Goal: Task Accomplishment & Management: Use online tool/utility

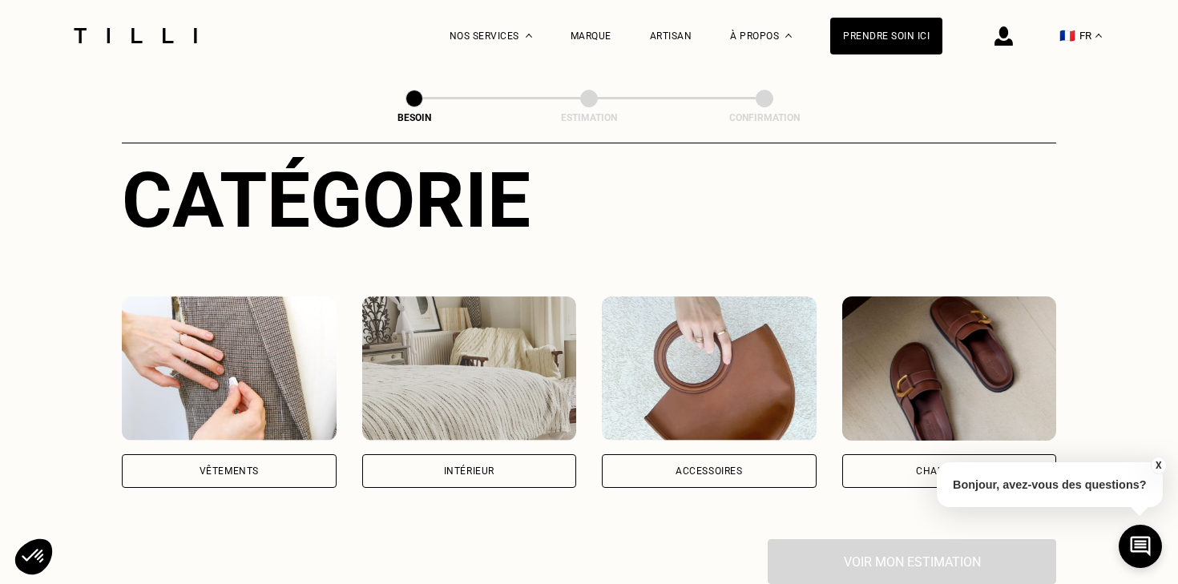
scroll to position [190, 0]
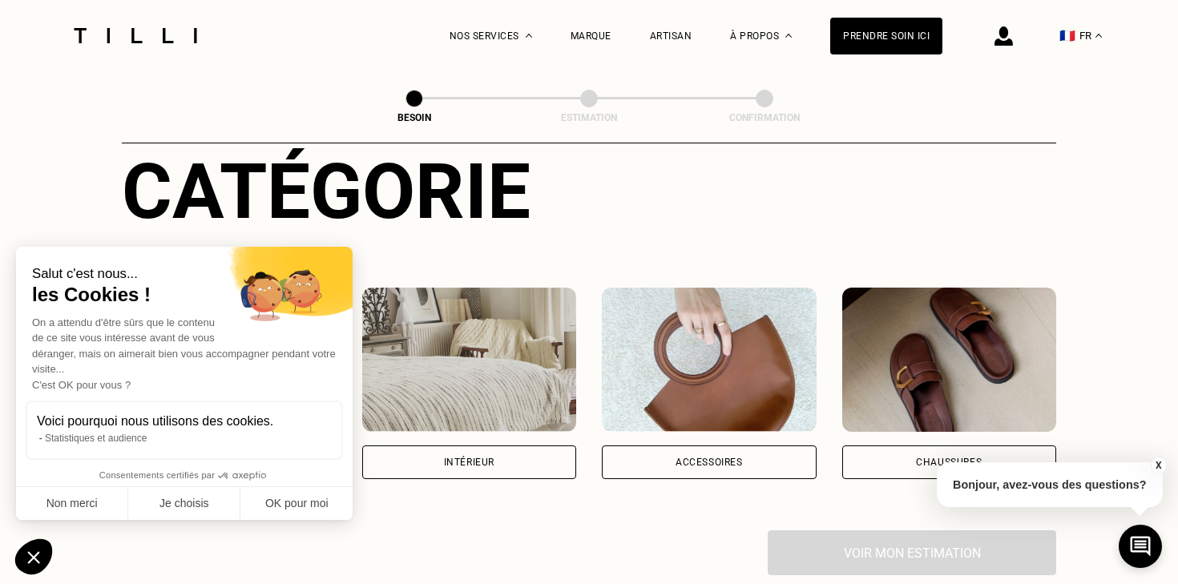
click at [475, 458] on div "Intérieur" at bounding box center [469, 463] width 50 height 10
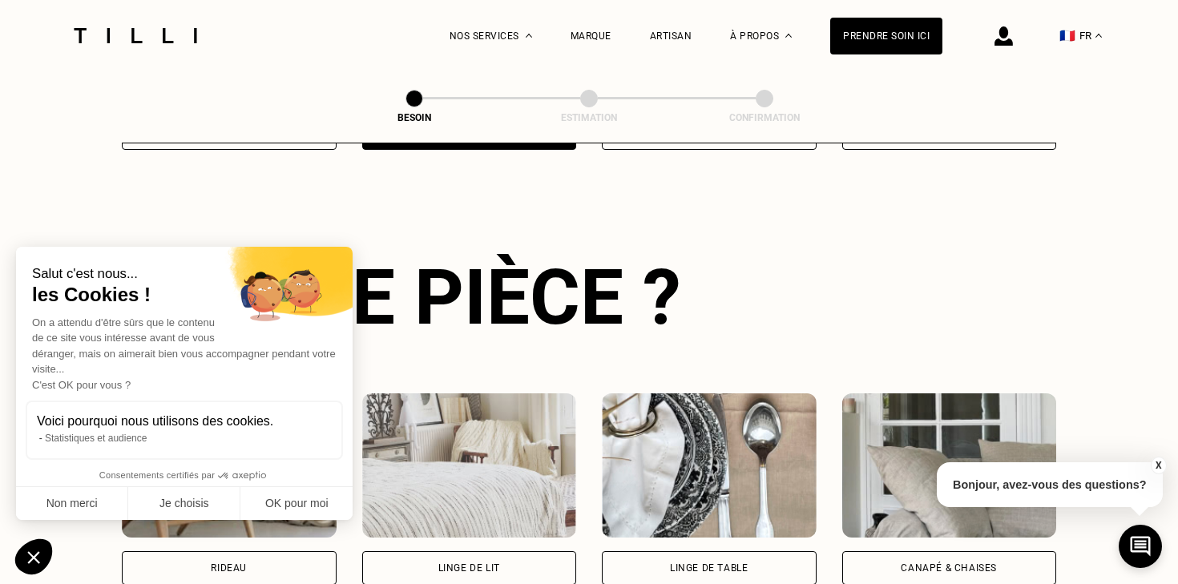
scroll to position [522, 0]
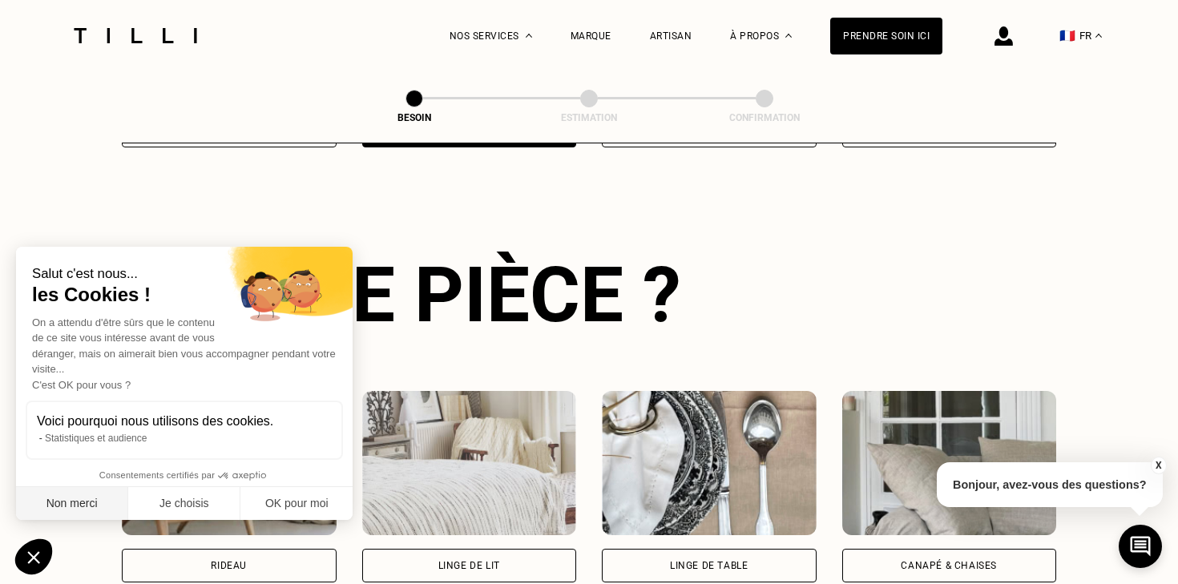
click at [85, 508] on button "Non merci" at bounding box center [72, 504] width 112 height 34
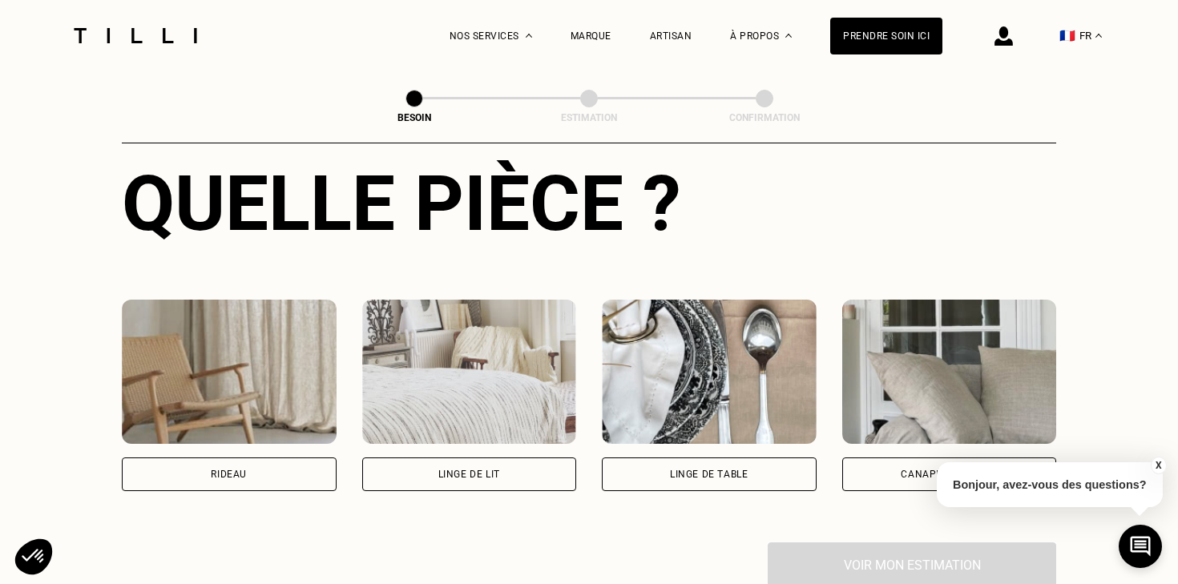
click at [253, 458] on div "Rideau" at bounding box center [229, 475] width 215 height 34
select select "FR"
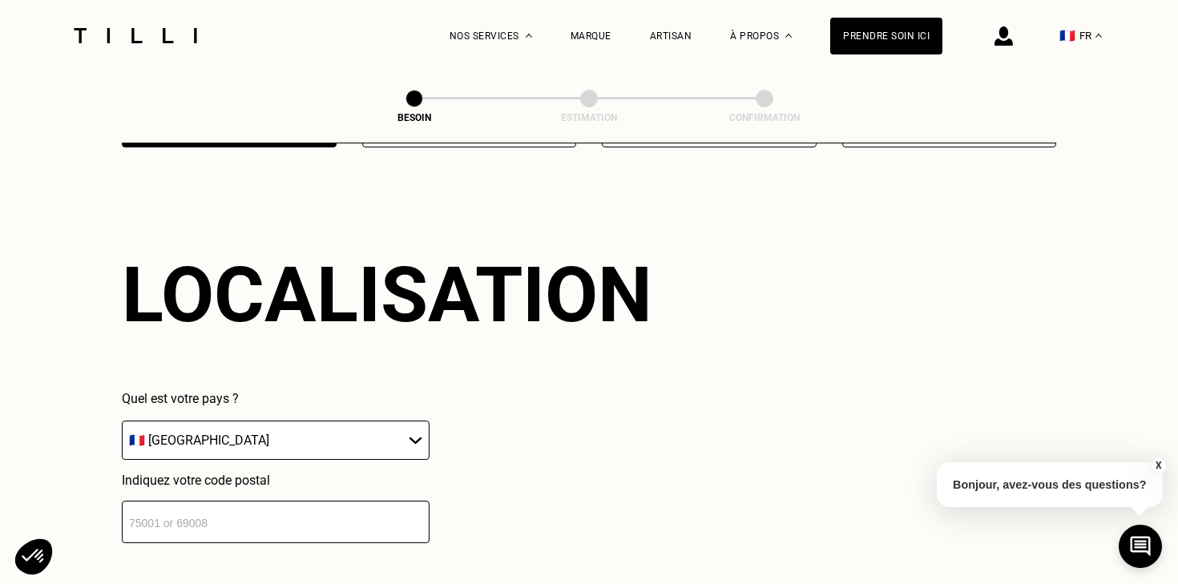
scroll to position [957, 0]
click at [252, 512] on input "number" at bounding box center [276, 522] width 308 height 42
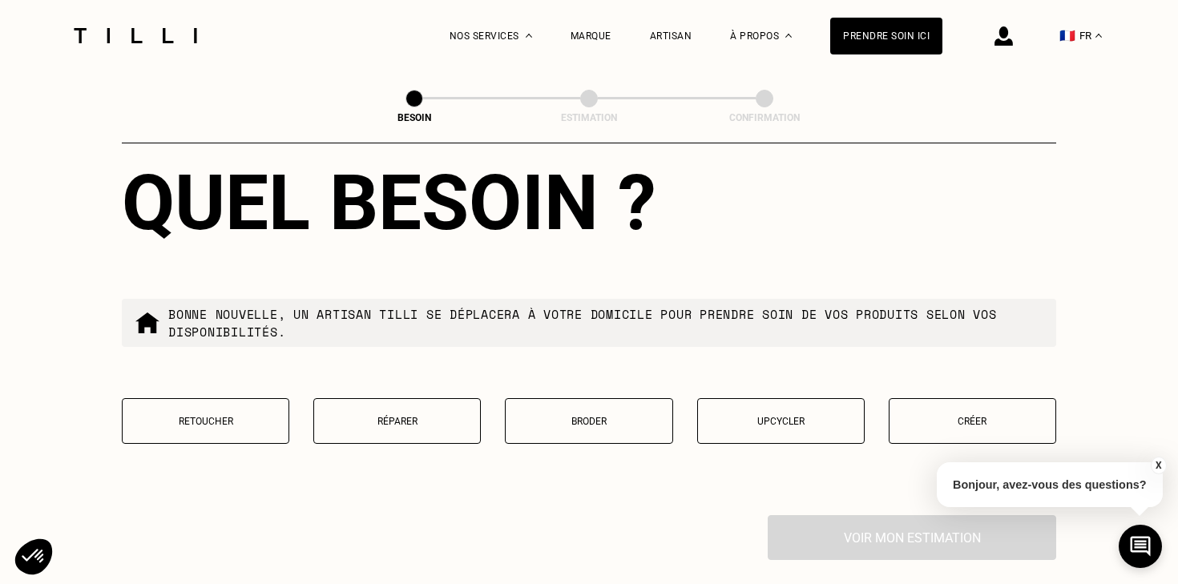
scroll to position [1460, 0]
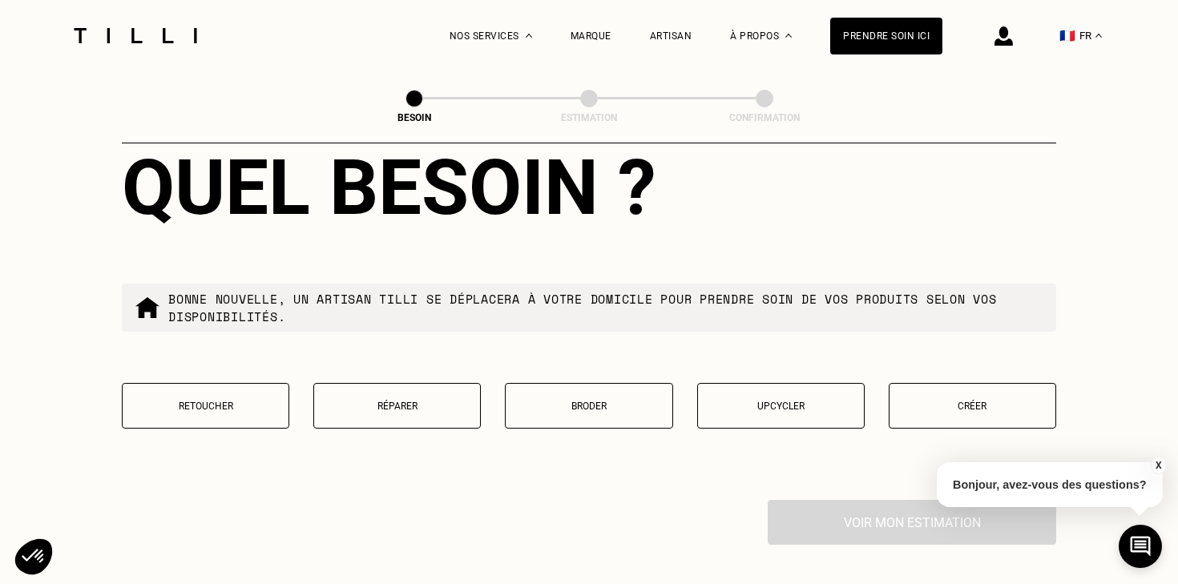
type input "77700"
click at [228, 401] on p "Retoucher" at bounding box center [206, 406] width 150 height 11
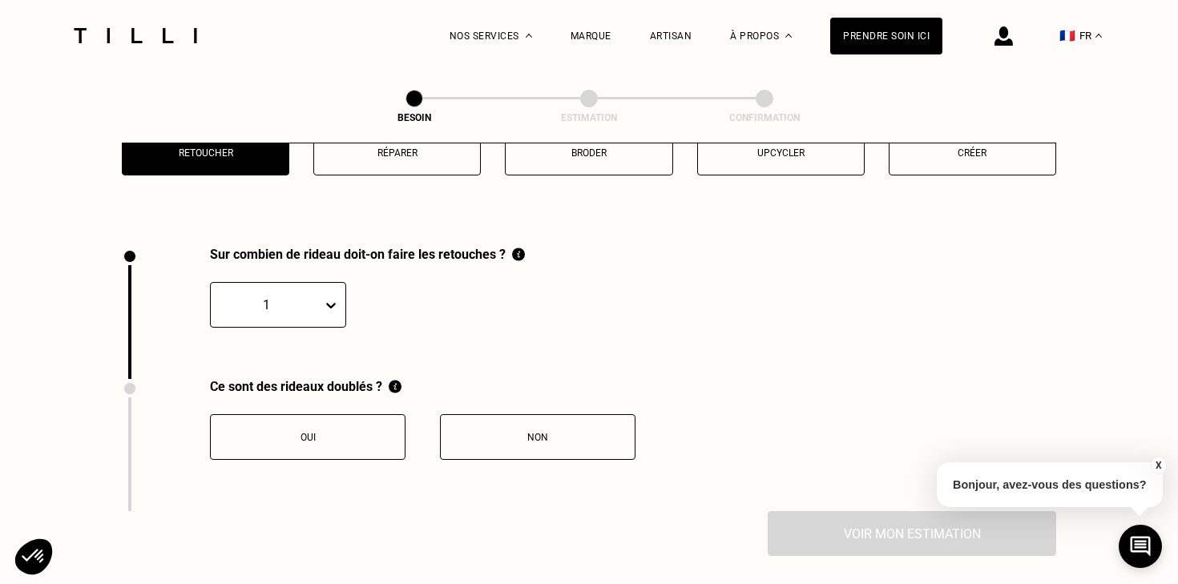
scroll to position [1763, 0]
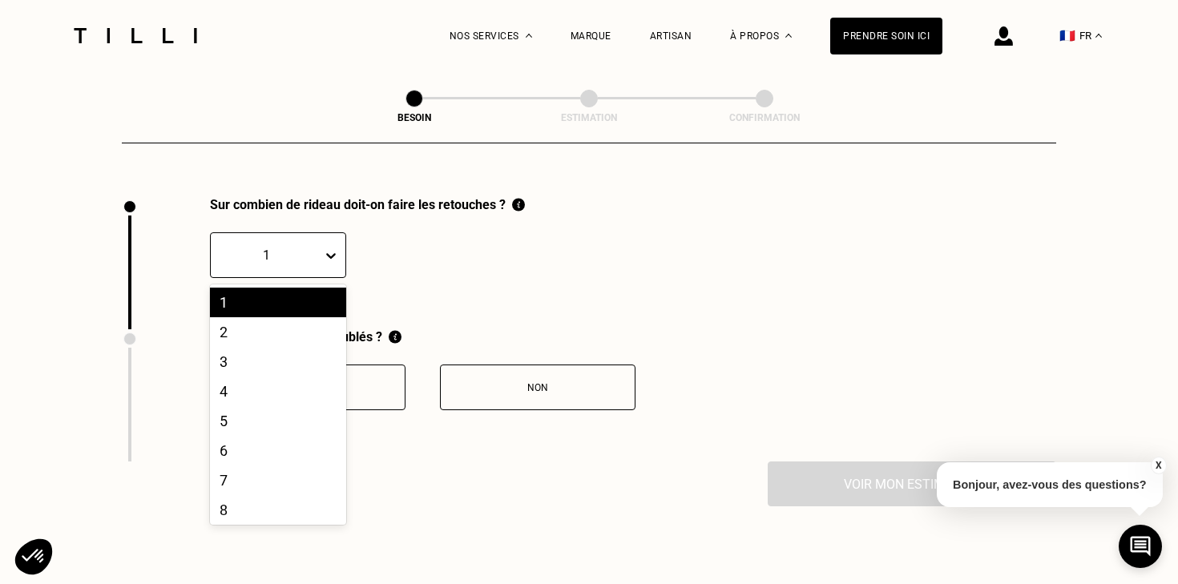
click at [296, 252] on div "1" at bounding box center [278, 255] width 136 height 46
click at [265, 377] on div "4" at bounding box center [278, 392] width 136 height 30
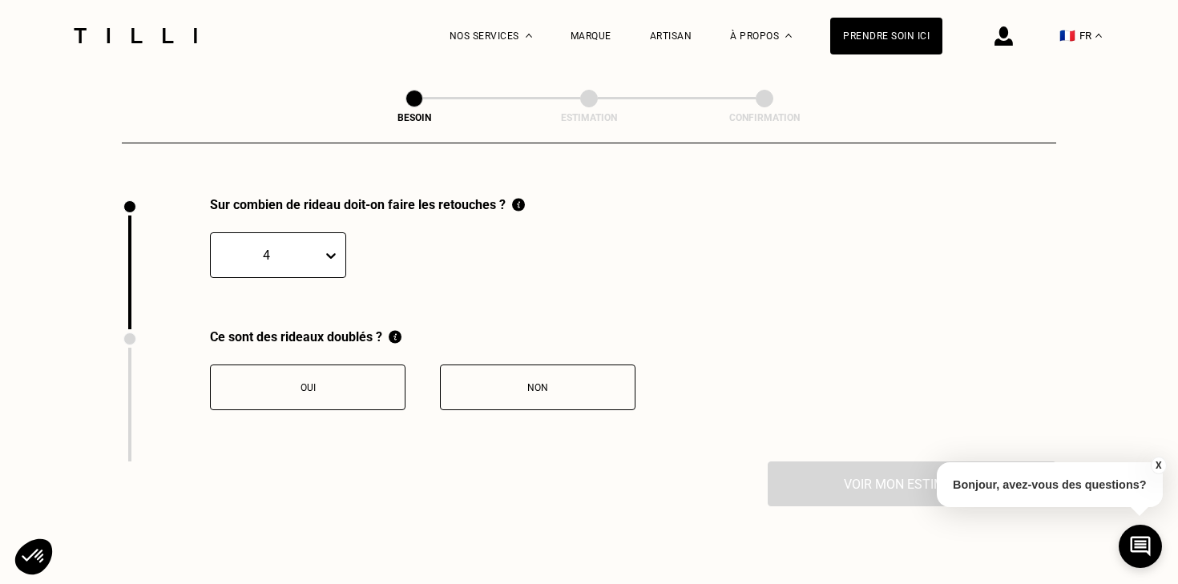
click at [328, 378] on button "Oui" at bounding box center [308, 388] width 196 height 46
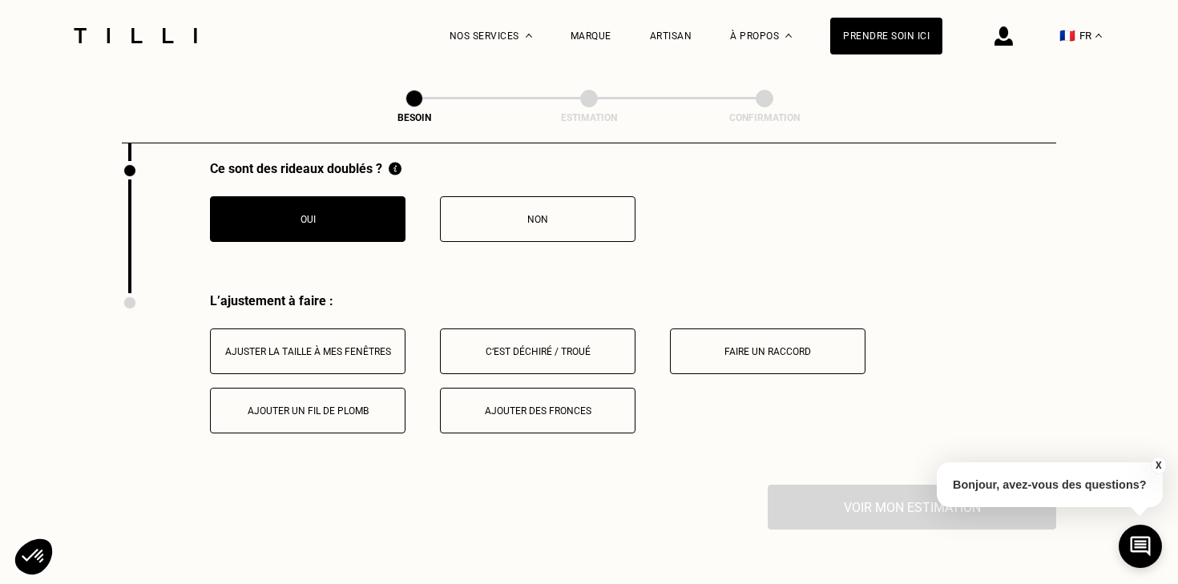
click at [527, 214] on div "Non" at bounding box center [538, 219] width 178 height 11
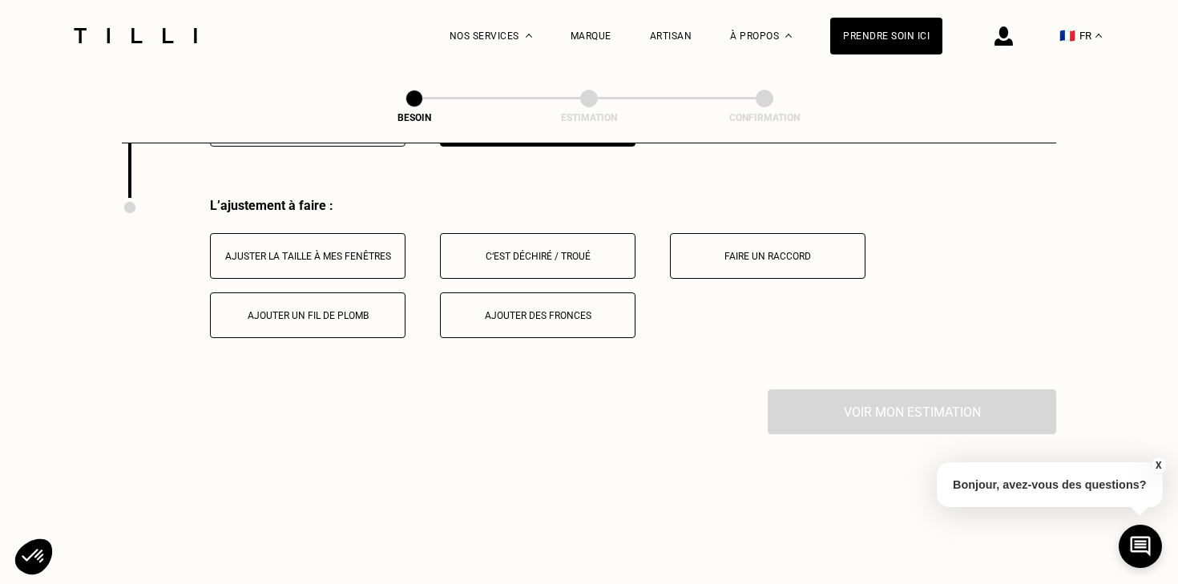
scroll to position [2027, 0]
click at [318, 252] on button "Ajuster la taille à mes fenêtres" at bounding box center [308, 255] width 196 height 46
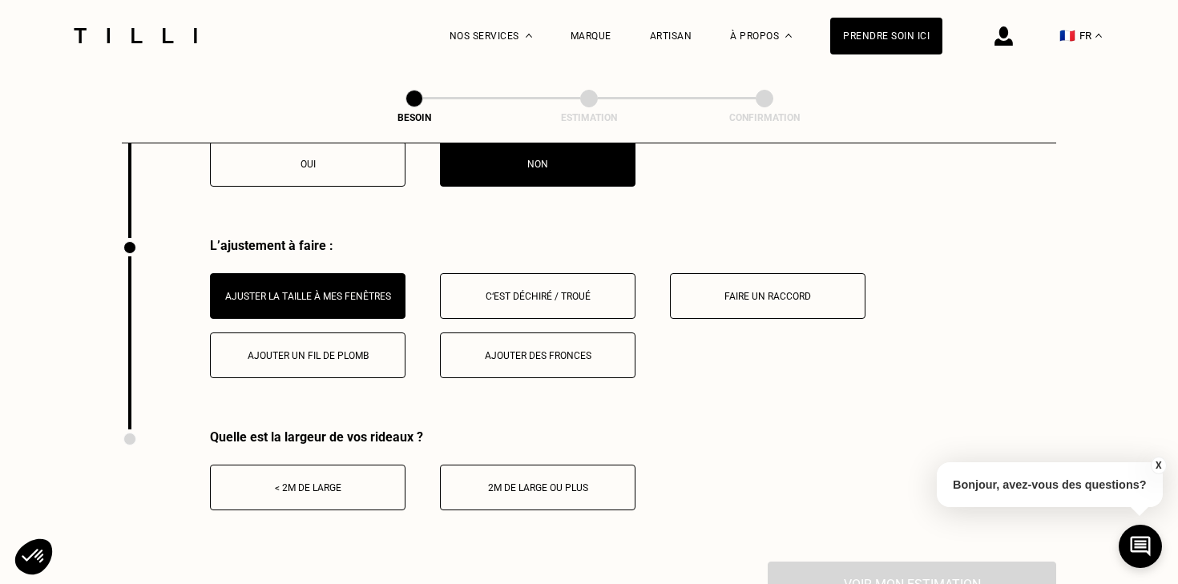
scroll to position [1978, 0]
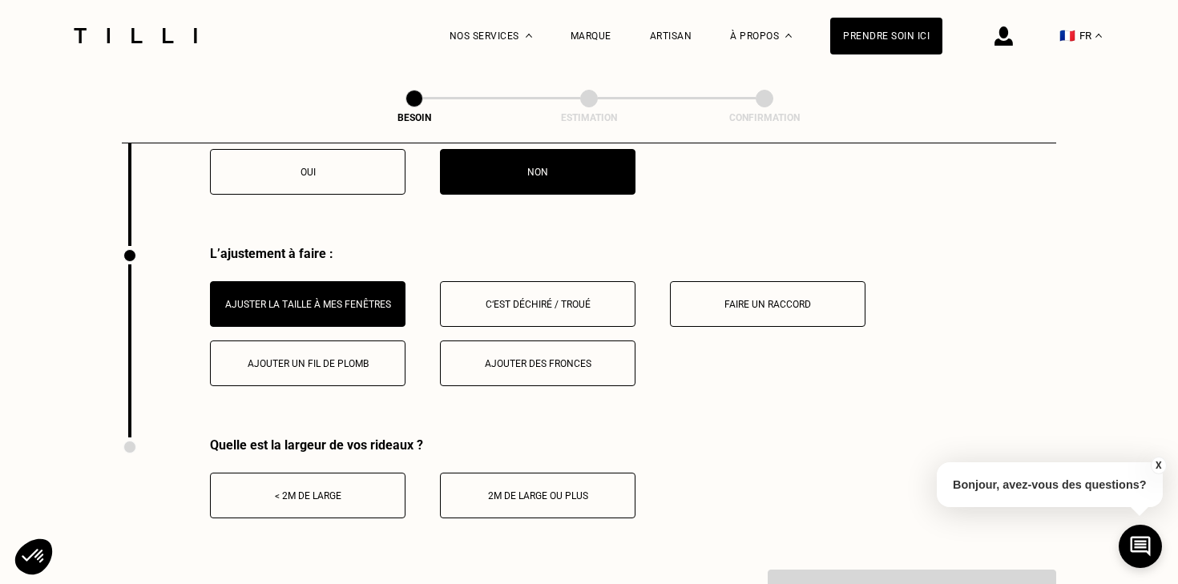
click at [322, 486] on button "< 2m de large" at bounding box center [308, 496] width 196 height 46
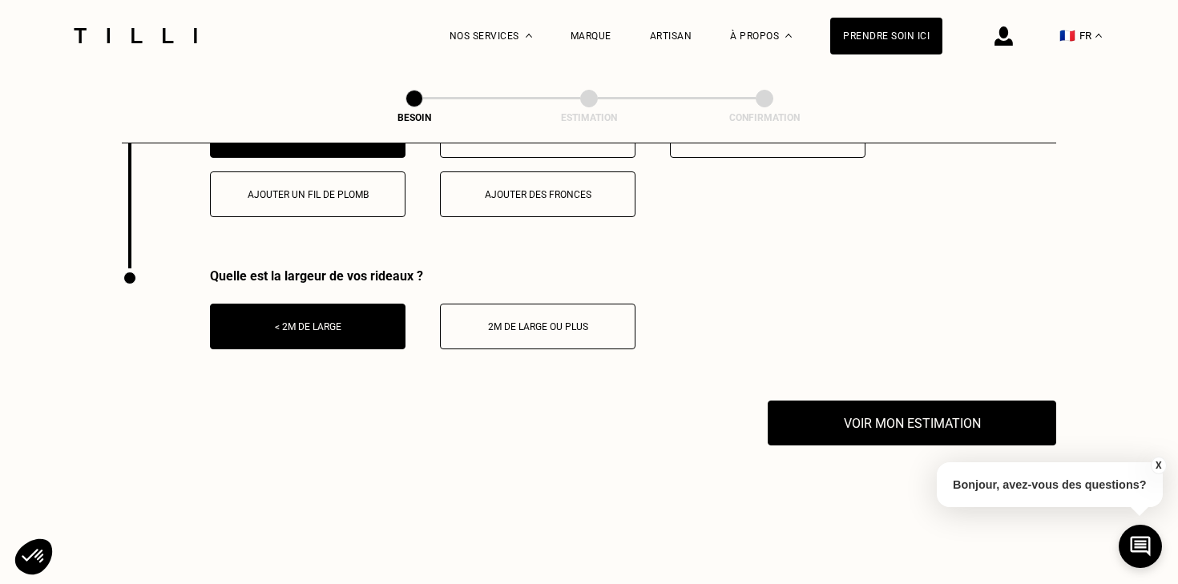
scroll to position [2155, 0]
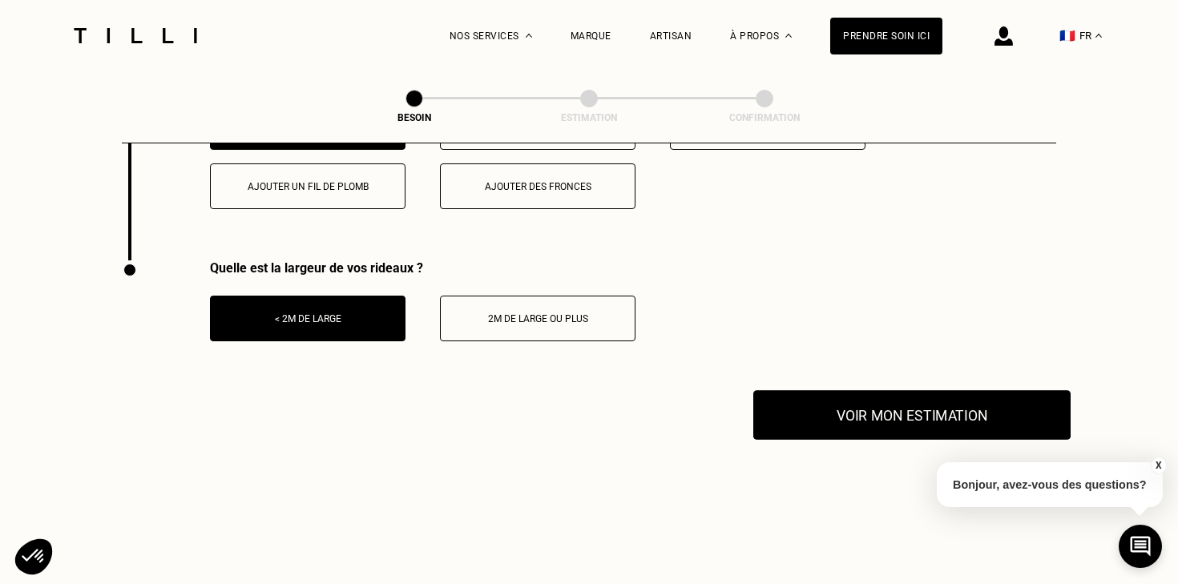
click at [879, 408] on button "Voir mon estimation" at bounding box center [911, 415] width 317 height 50
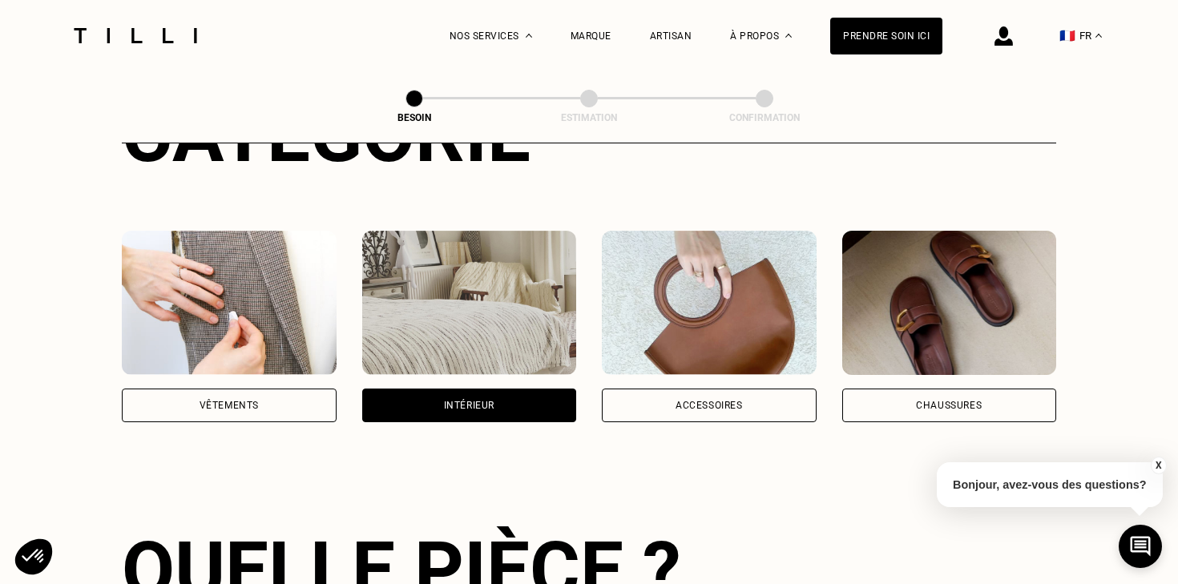
scroll to position [248, 0]
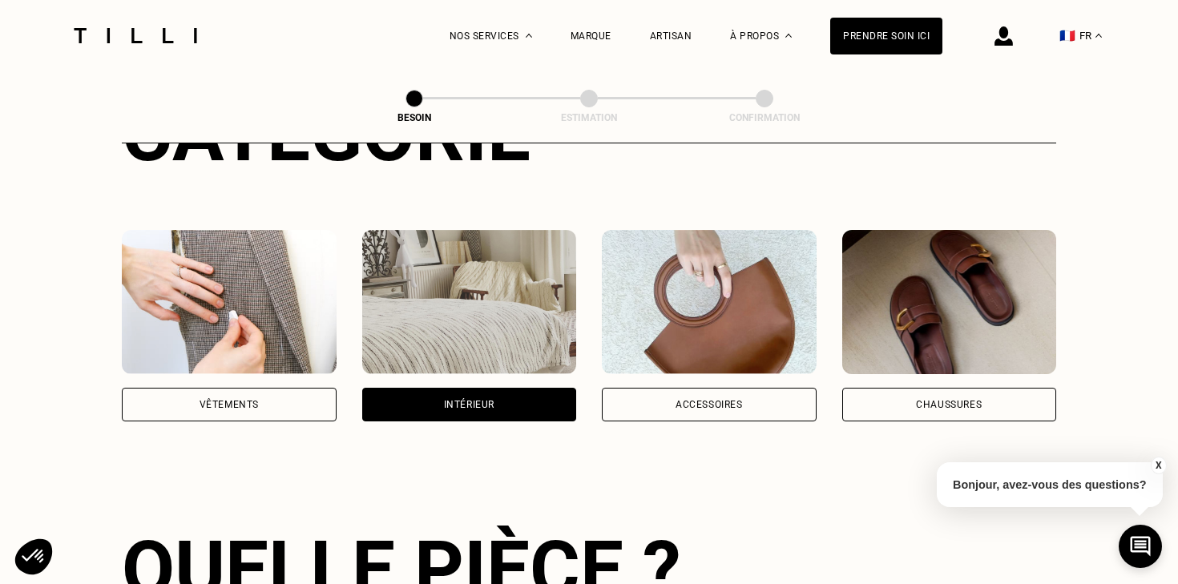
click at [458, 400] on div "Intérieur" at bounding box center [469, 405] width 50 height 10
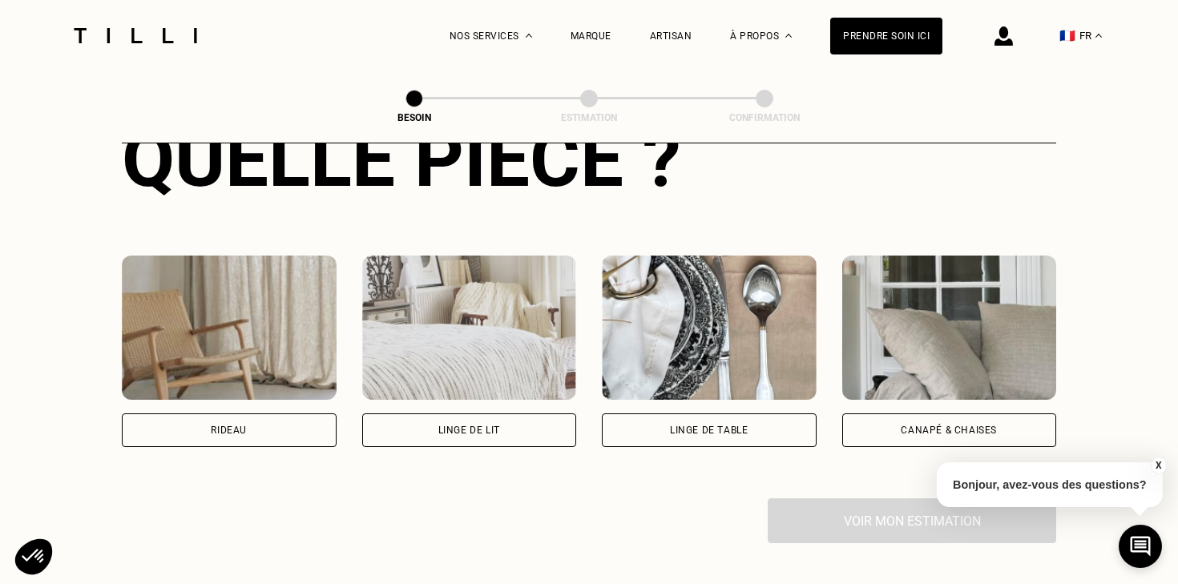
scroll to position [659, 0]
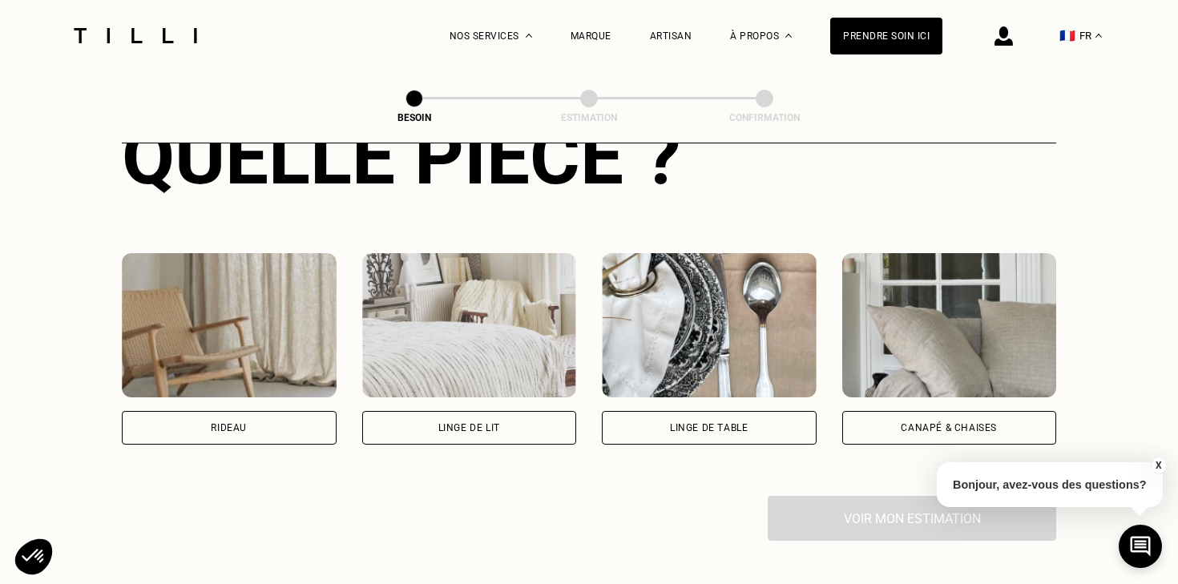
click at [309, 411] on div "Rideau" at bounding box center [229, 428] width 215 height 34
select select "FR"
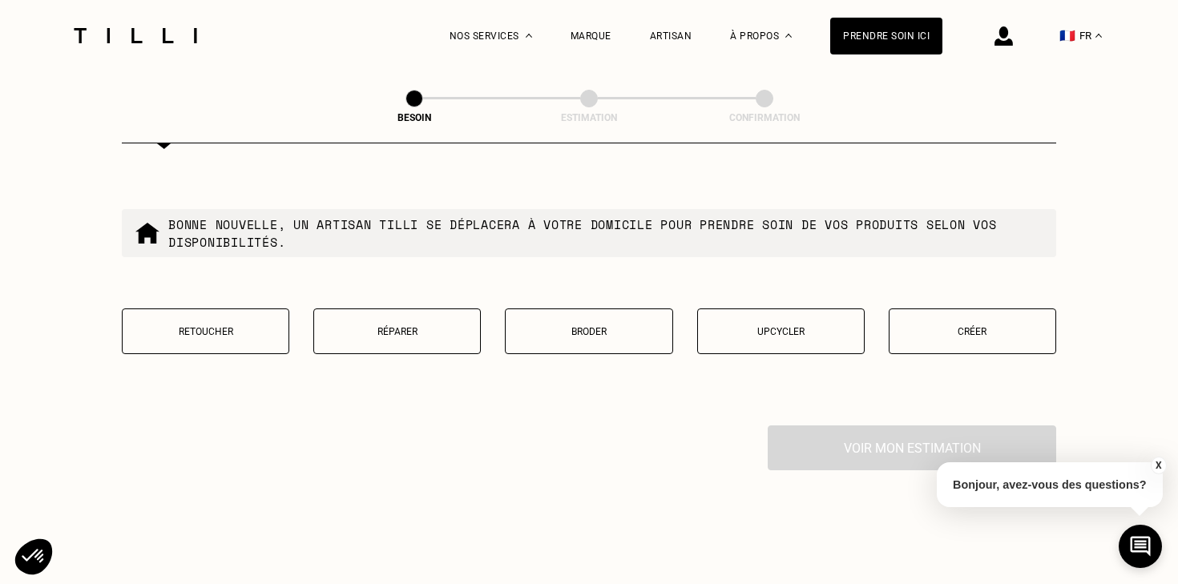
scroll to position [1535, 0]
click at [247, 325] on p "Retoucher" at bounding box center [206, 330] width 150 height 11
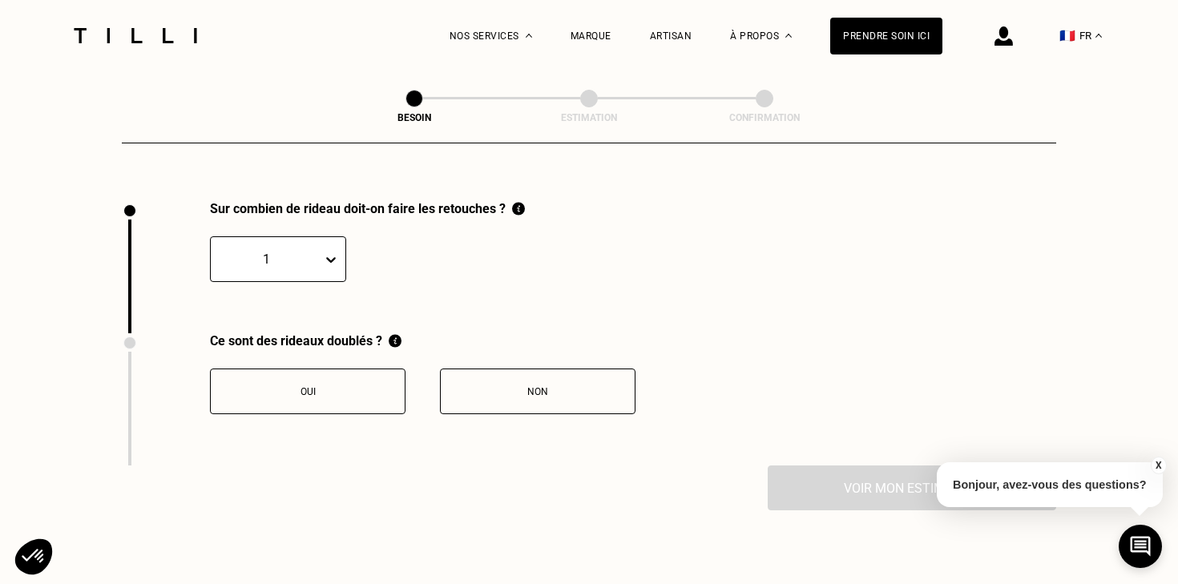
scroll to position [1763, 0]
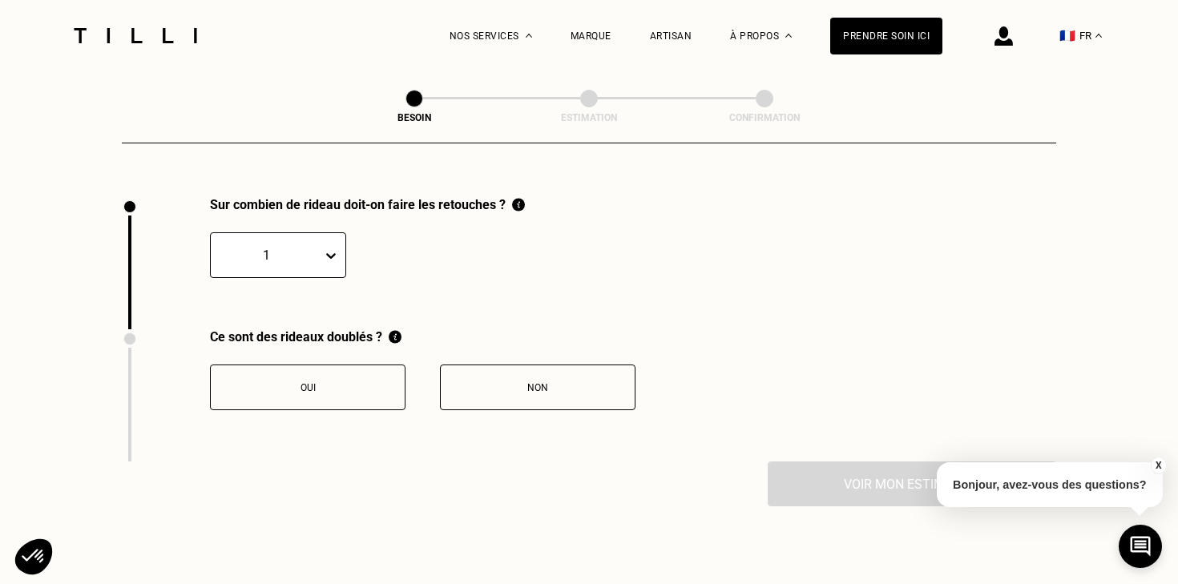
click at [495, 389] on button "Non" at bounding box center [538, 388] width 196 height 46
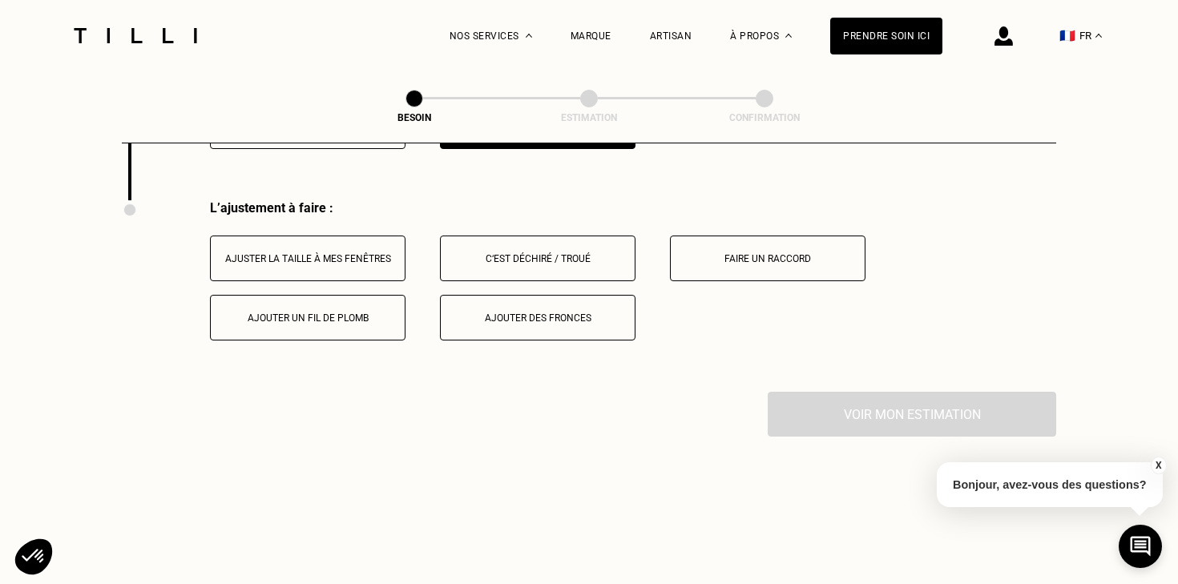
scroll to position [2027, 0]
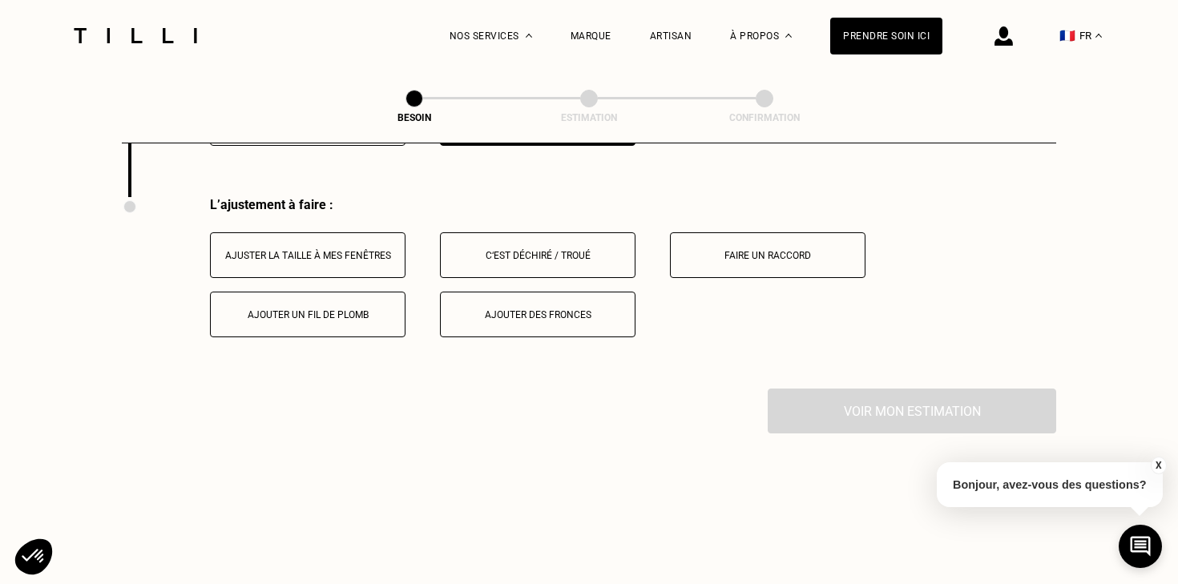
click at [565, 313] on button "Ajouter des fronces" at bounding box center [538, 315] width 196 height 46
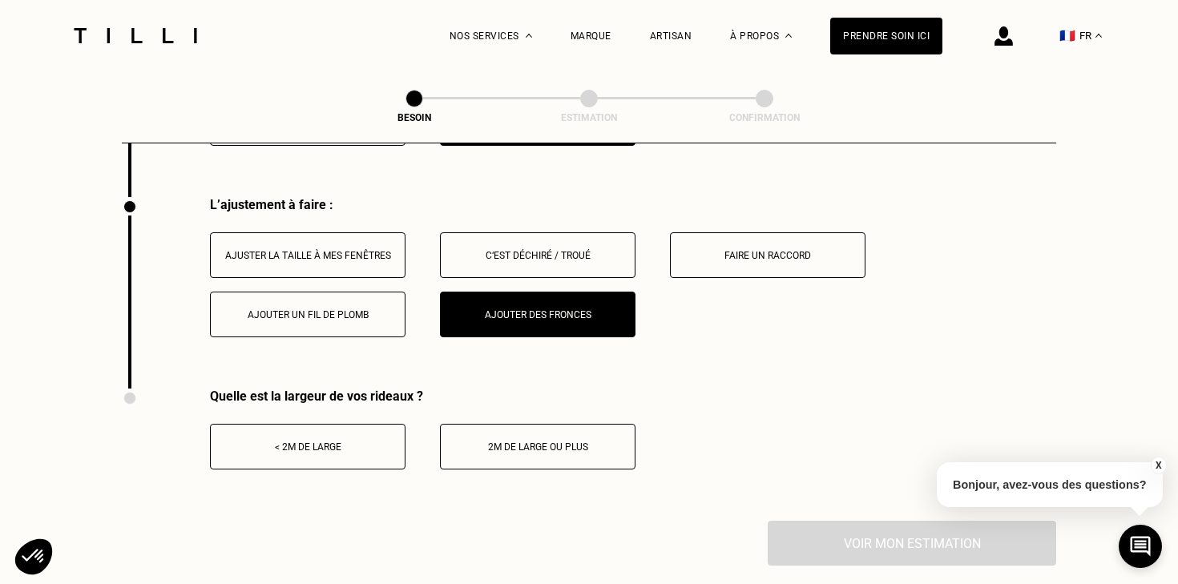
click at [552, 441] on button "2m de large ou plus" at bounding box center [538, 447] width 196 height 46
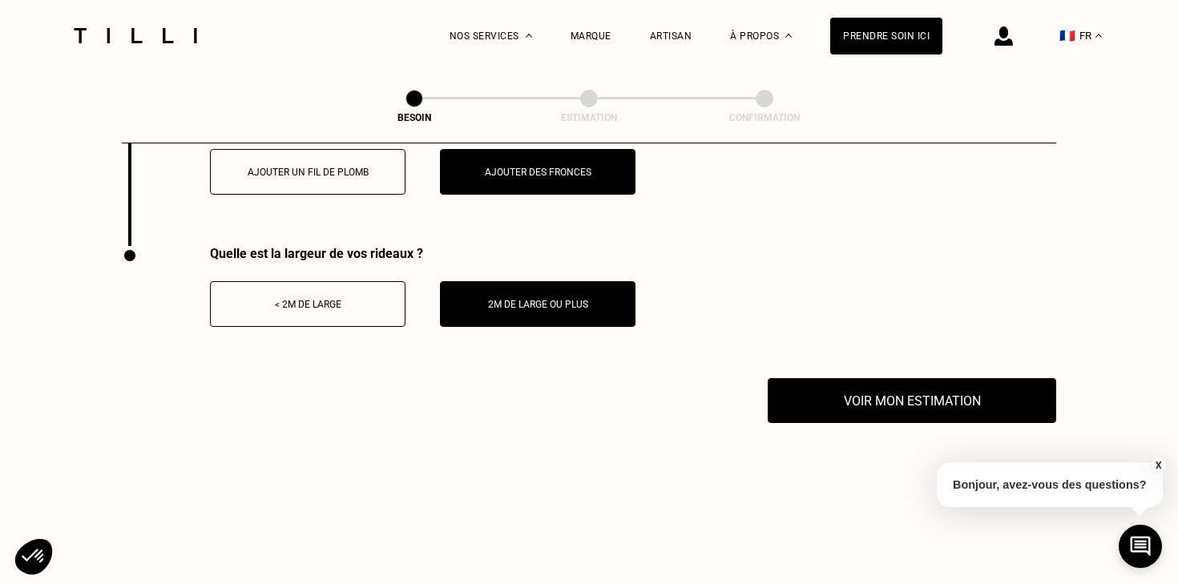
scroll to position [2208, 0]
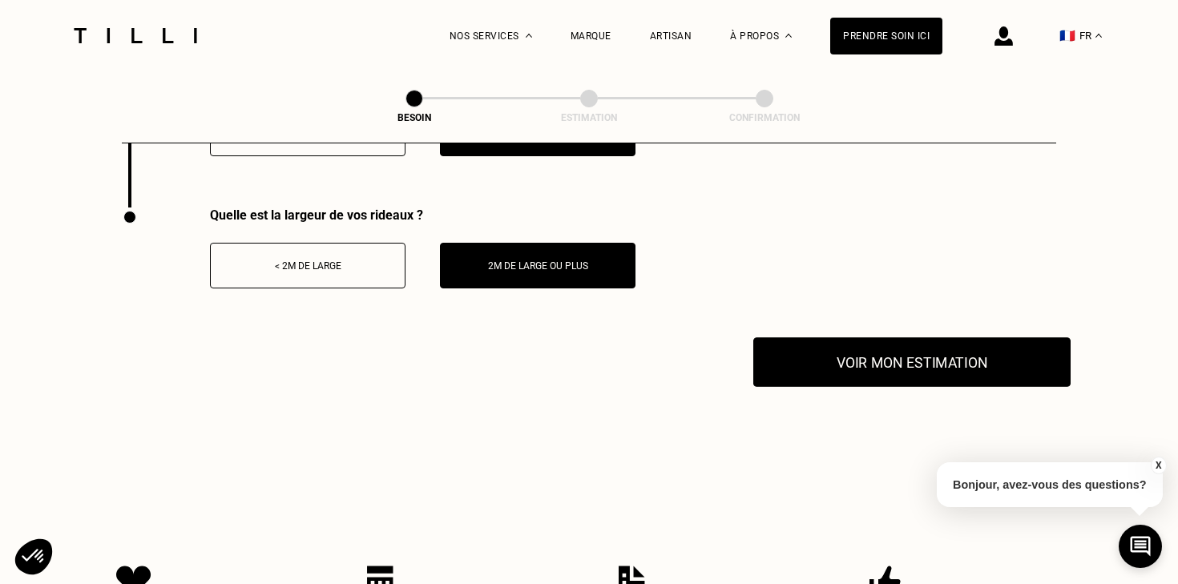
click at [841, 345] on button "Voir mon estimation" at bounding box center [911, 362] width 317 height 50
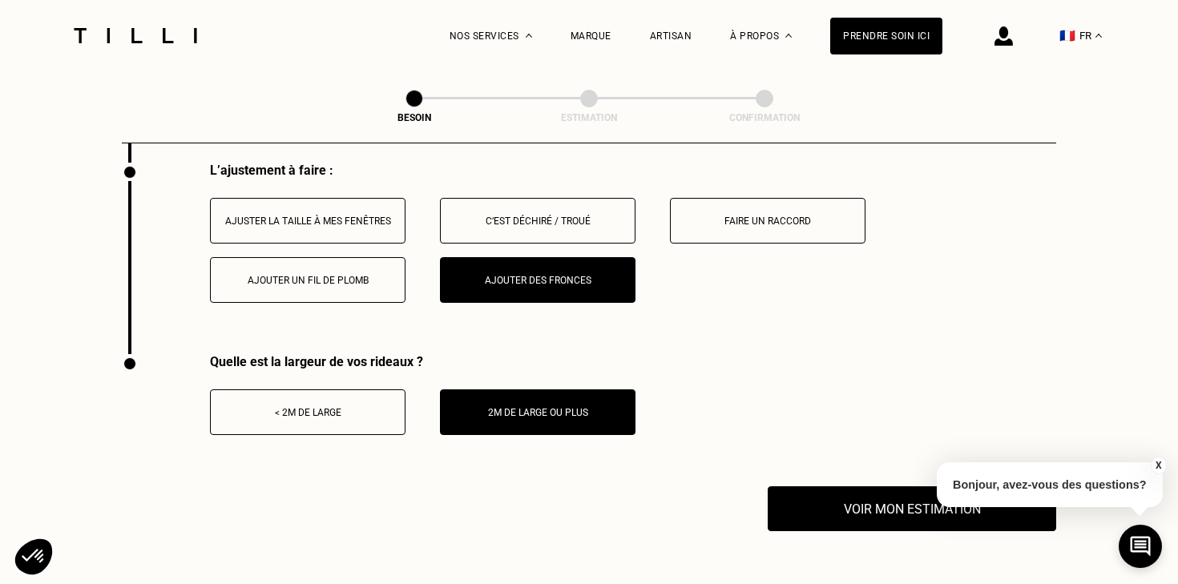
scroll to position [2056, 0]
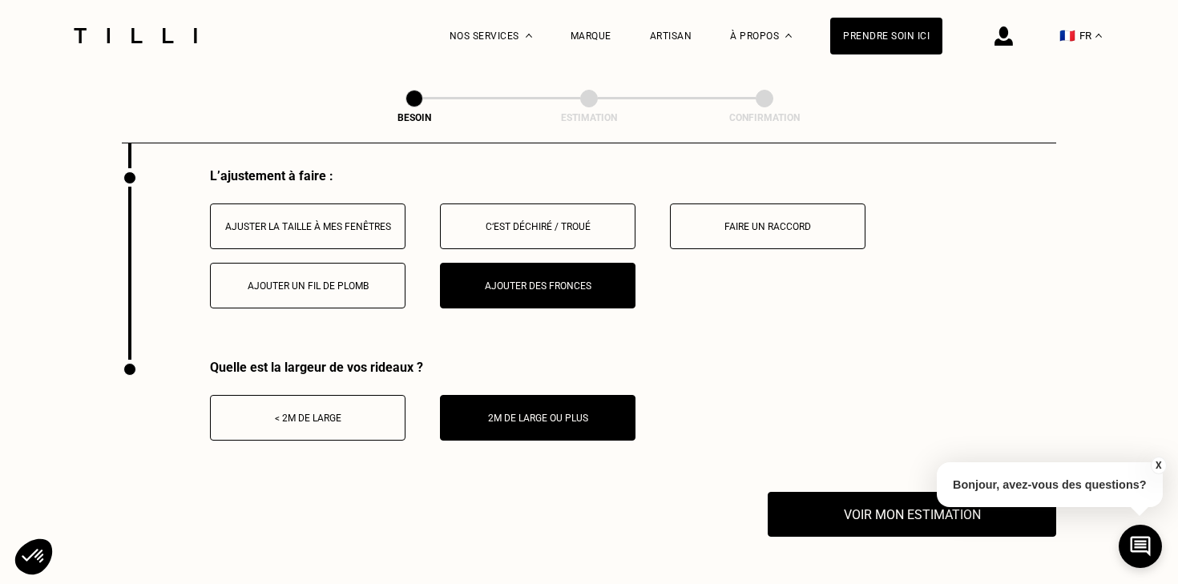
click at [345, 276] on button "Ajouter un fil de plomb" at bounding box center [308, 286] width 196 height 46
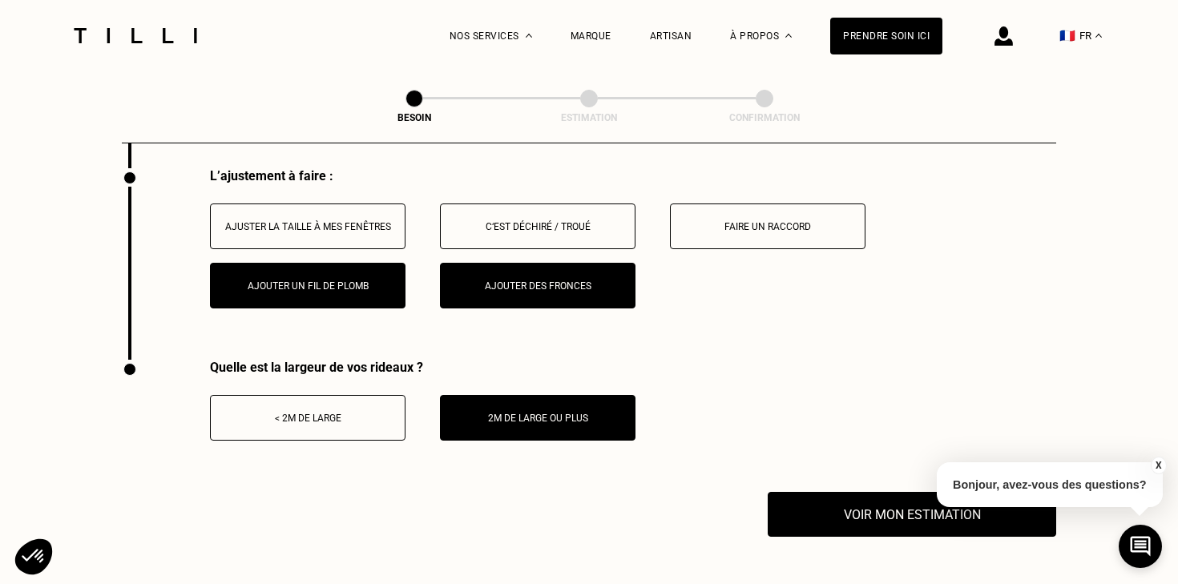
click at [736, 221] on div "Faire un raccord" at bounding box center [768, 226] width 178 height 11
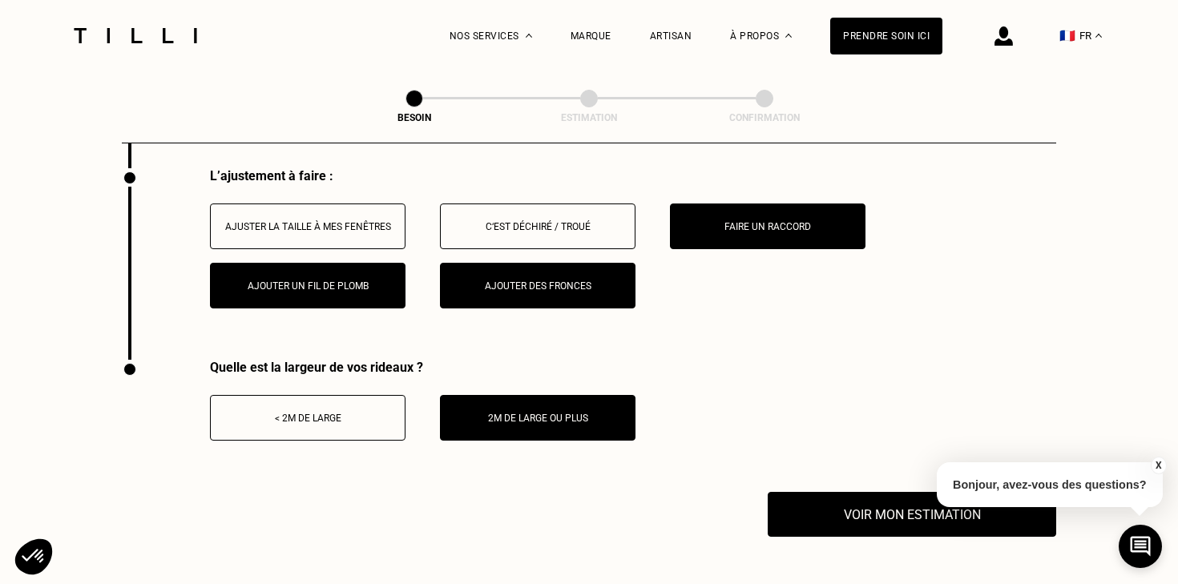
click at [584, 221] on div "C‘est déchiré / troué" at bounding box center [538, 226] width 178 height 11
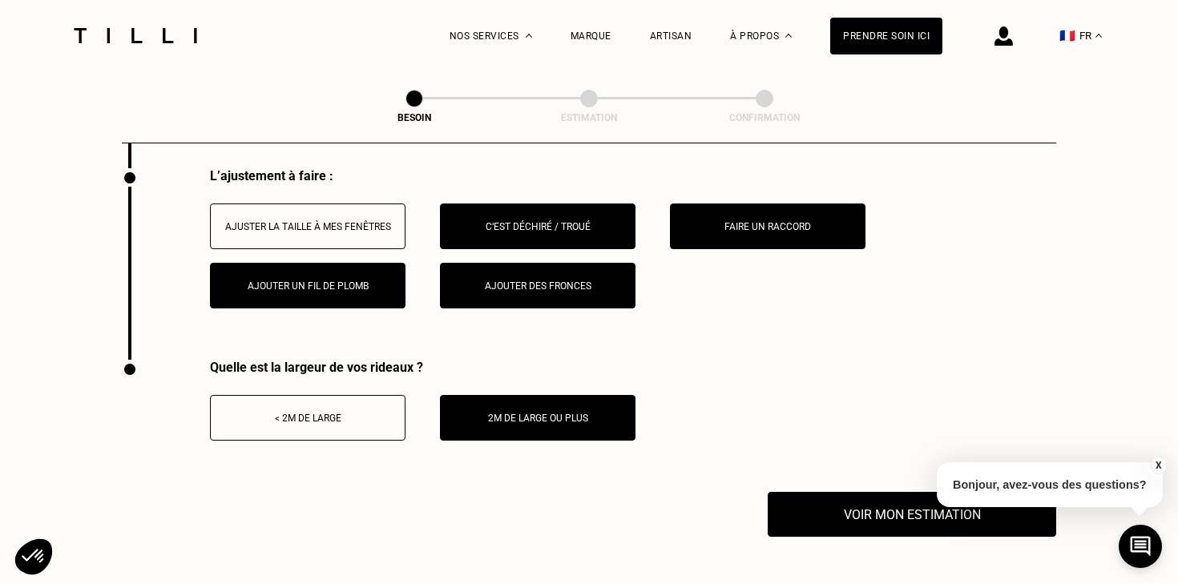
click at [795, 221] on button "Faire un raccord" at bounding box center [768, 227] width 196 height 46
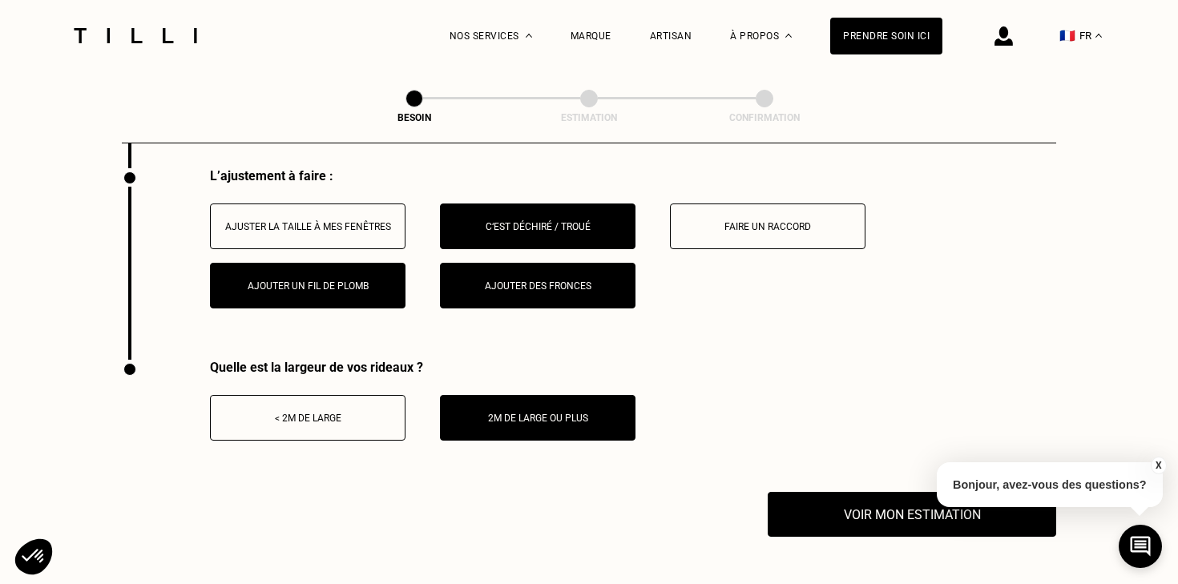
click at [570, 217] on button "C‘est déchiré / troué" at bounding box center [538, 227] width 196 height 46
click at [575, 274] on button "Ajouter des fronces" at bounding box center [538, 286] width 196 height 46
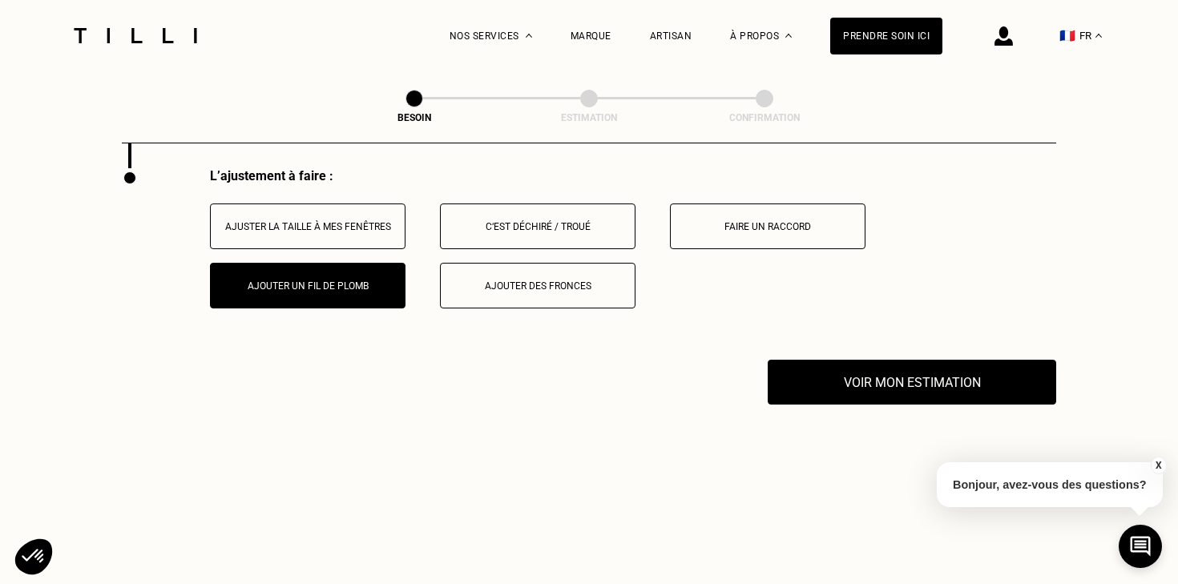
click at [375, 280] on div "Ajouter un fil de plomb" at bounding box center [308, 285] width 178 height 11
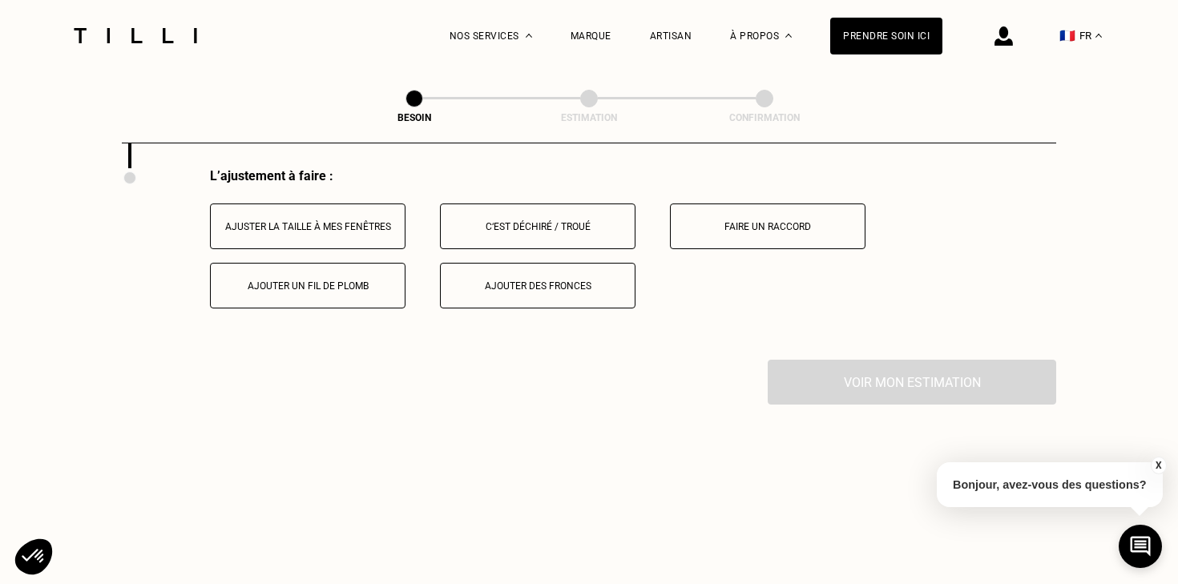
click at [810, 204] on button "Faire un raccord" at bounding box center [768, 227] width 196 height 46
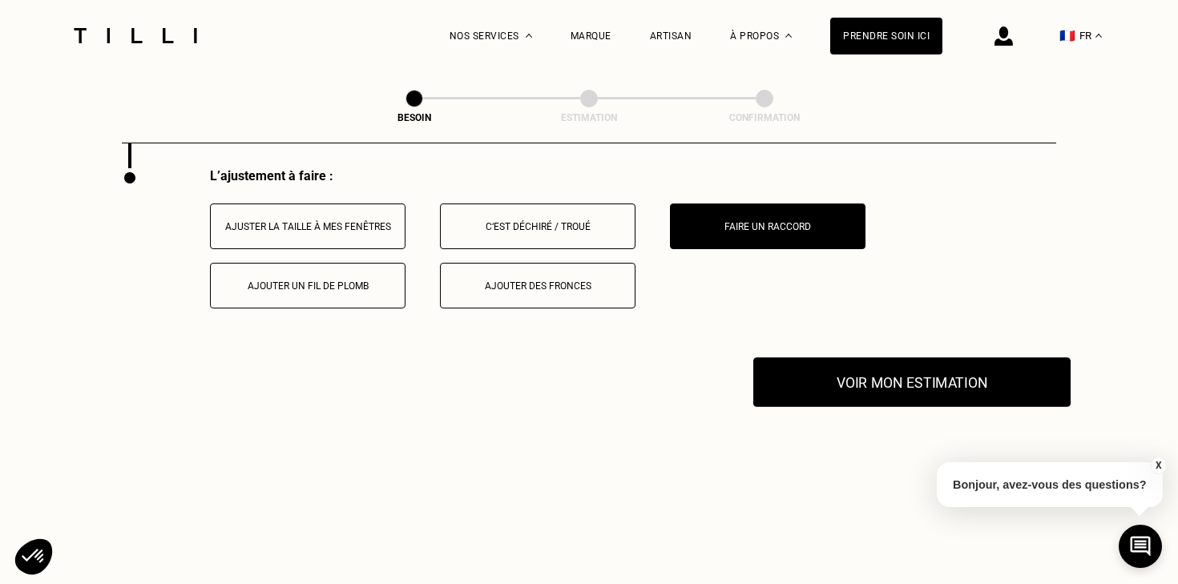
click at [901, 385] on button "Voir mon estimation" at bounding box center [911, 382] width 317 height 50
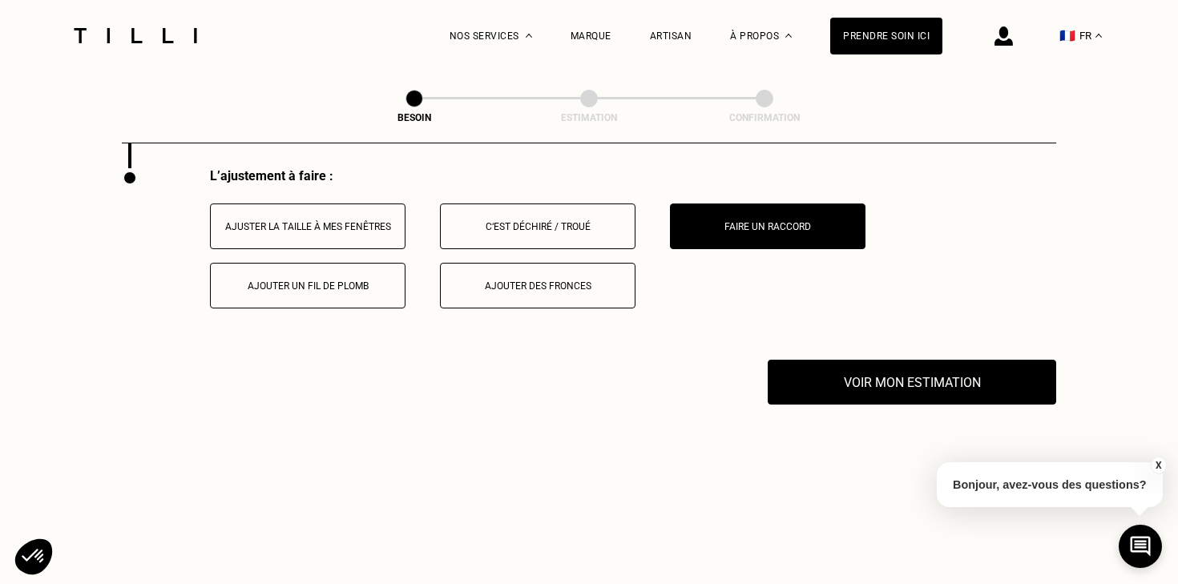
scroll to position [2009, 0]
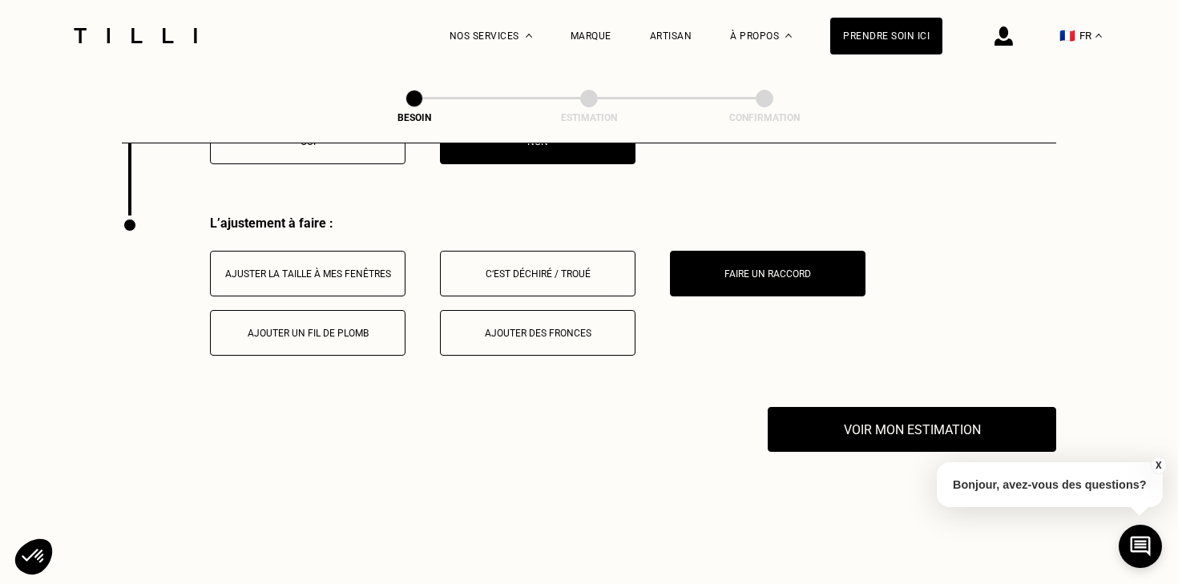
click at [713, 268] on button "Faire un raccord" at bounding box center [768, 274] width 196 height 46
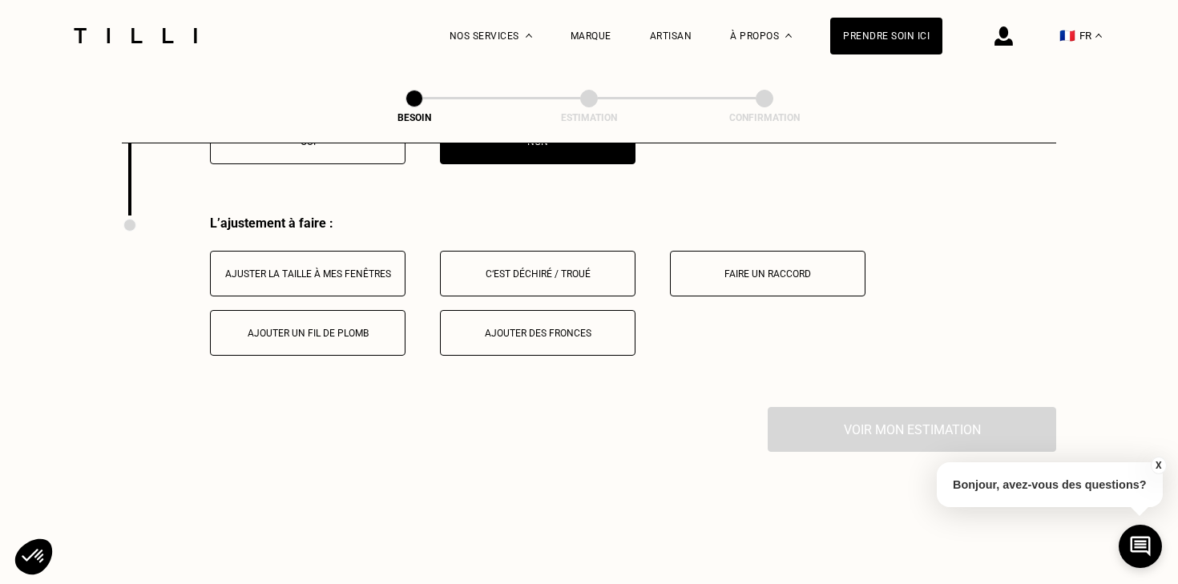
click at [313, 261] on button "Ajuster la taille à mes fenêtres" at bounding box center [308, 274] width 196 height 46
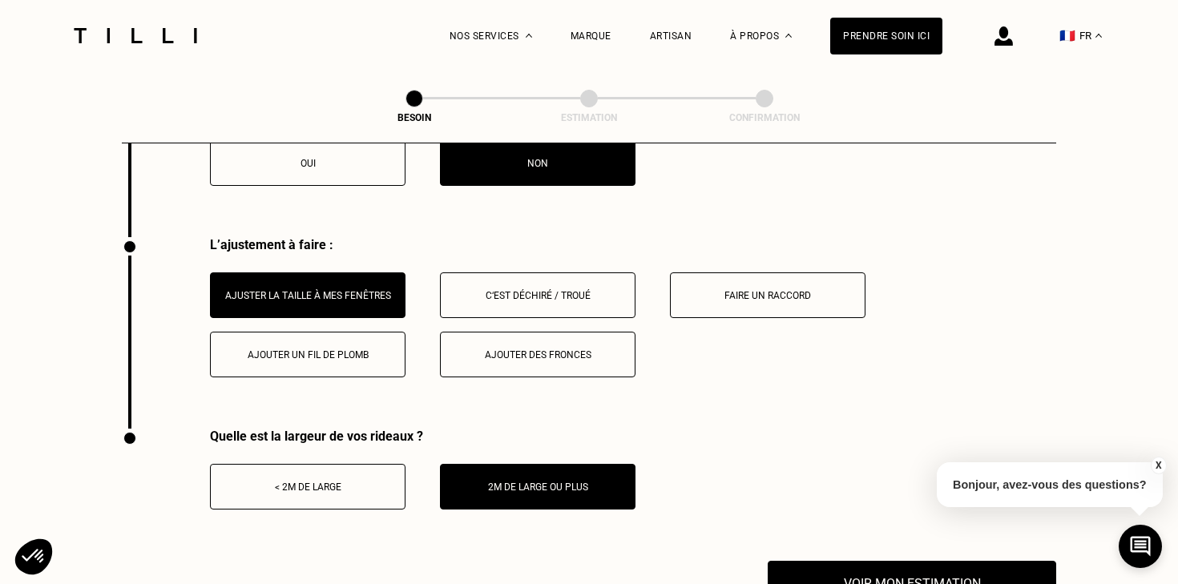
scroll to position [1984, 0]
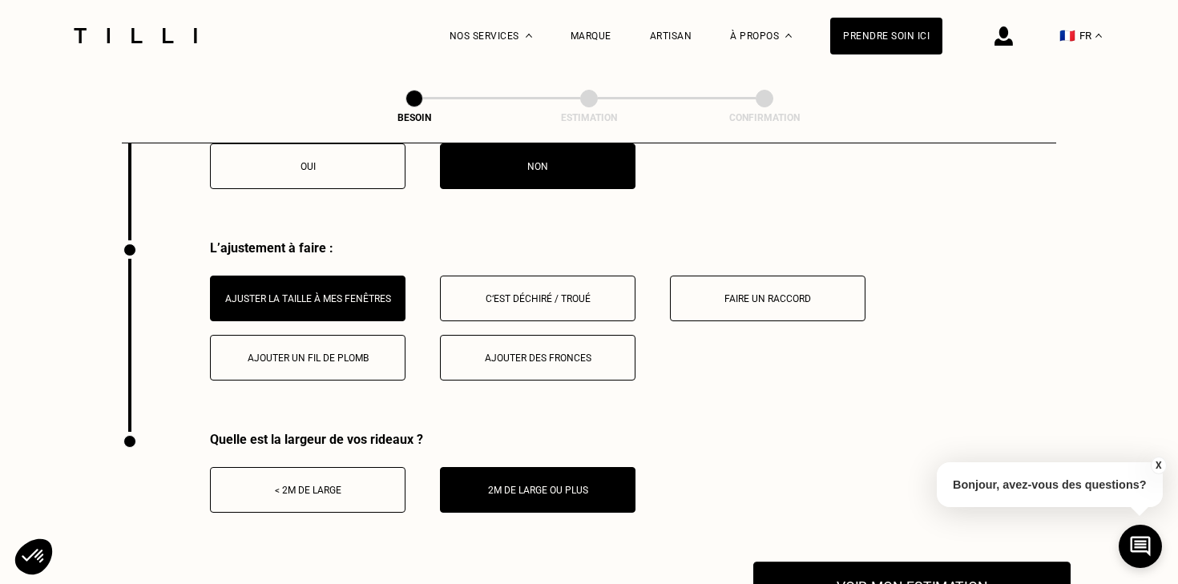
click at [905, 562] on button "Voir mon estimation" at bounding box center [911, 587] width 317 height 50
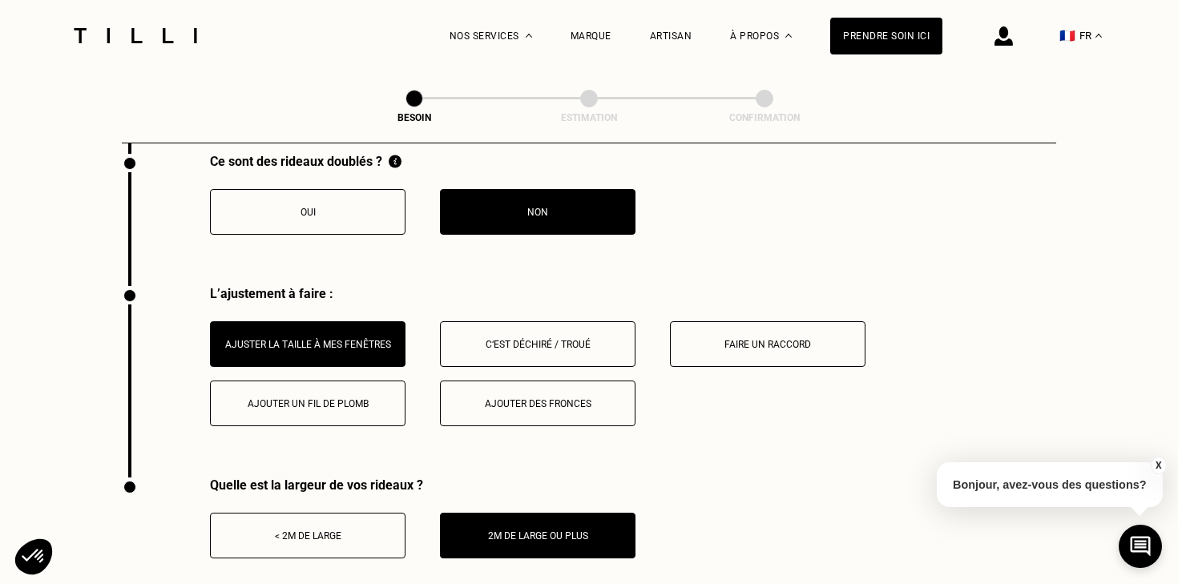
scroll to position [1948, 0]
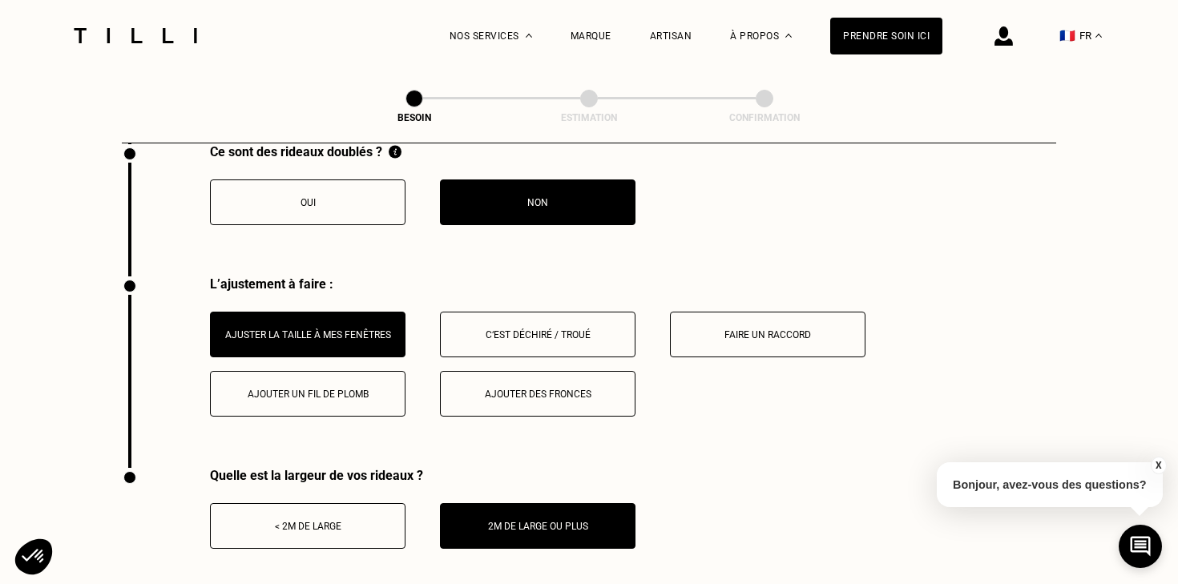
click at [541, 389] on div "Ajouter des fronces" at bounding box center [538, 394] width 178 height 11
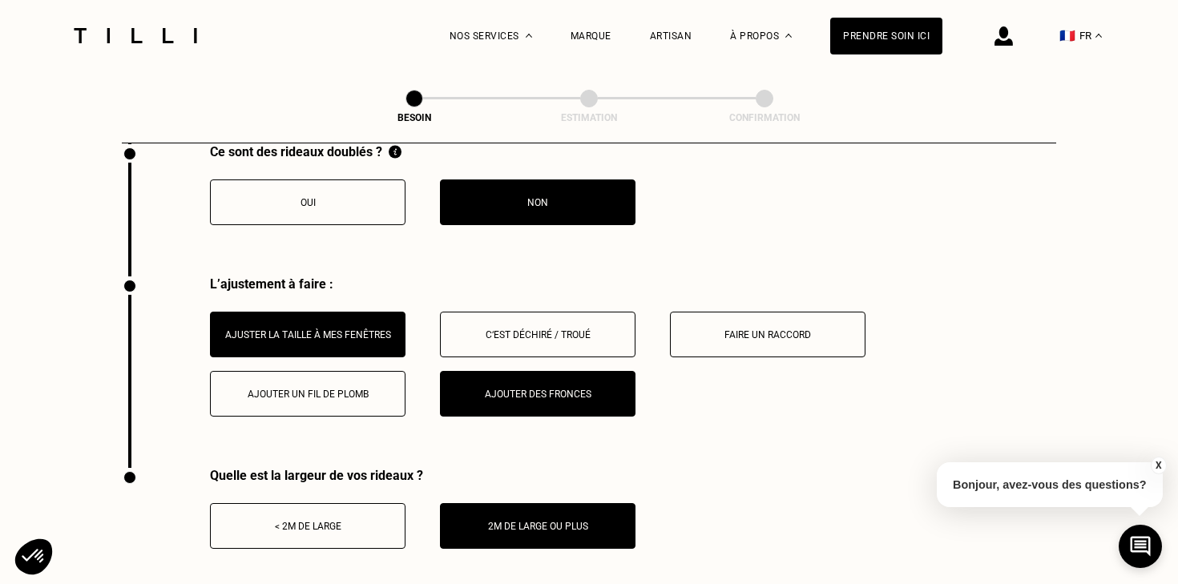
click at [535, 521] on div "2m de large ou plus" at bounding box center [538, 526] width 178 height 11
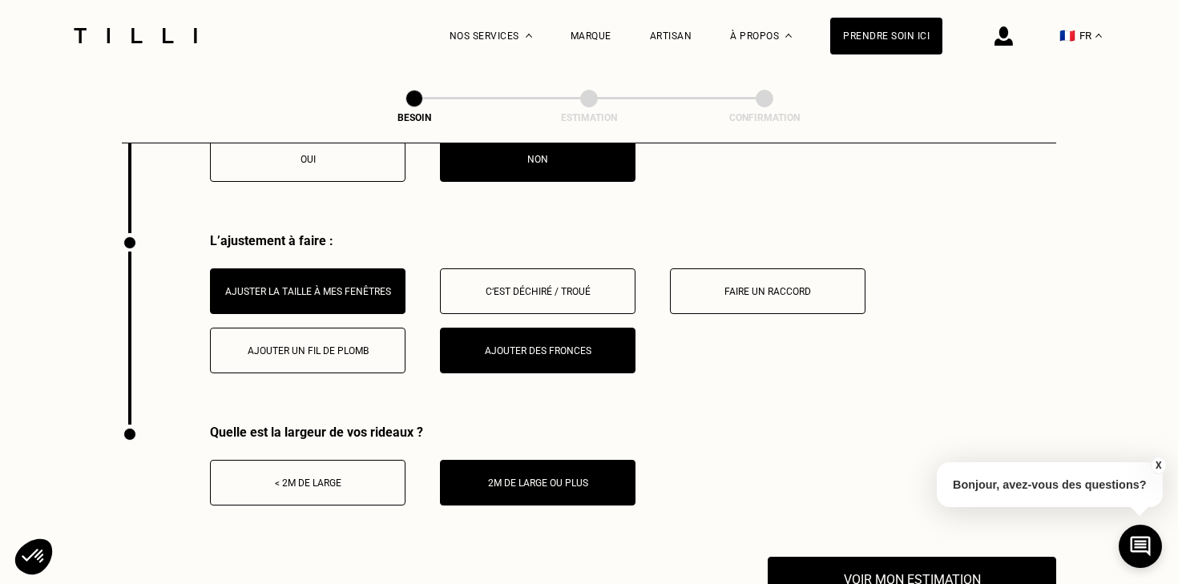
scroll to position [2000, 0]
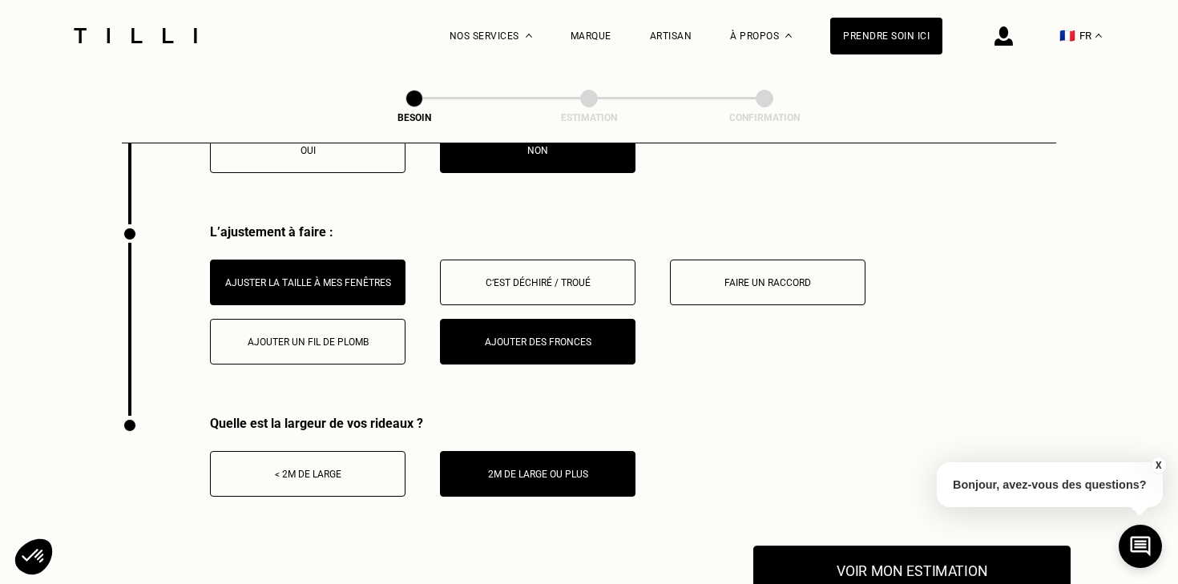
click at [849, 546] on button "Voir mon estimation" at bounding box center [911, 571] width 317 height 50
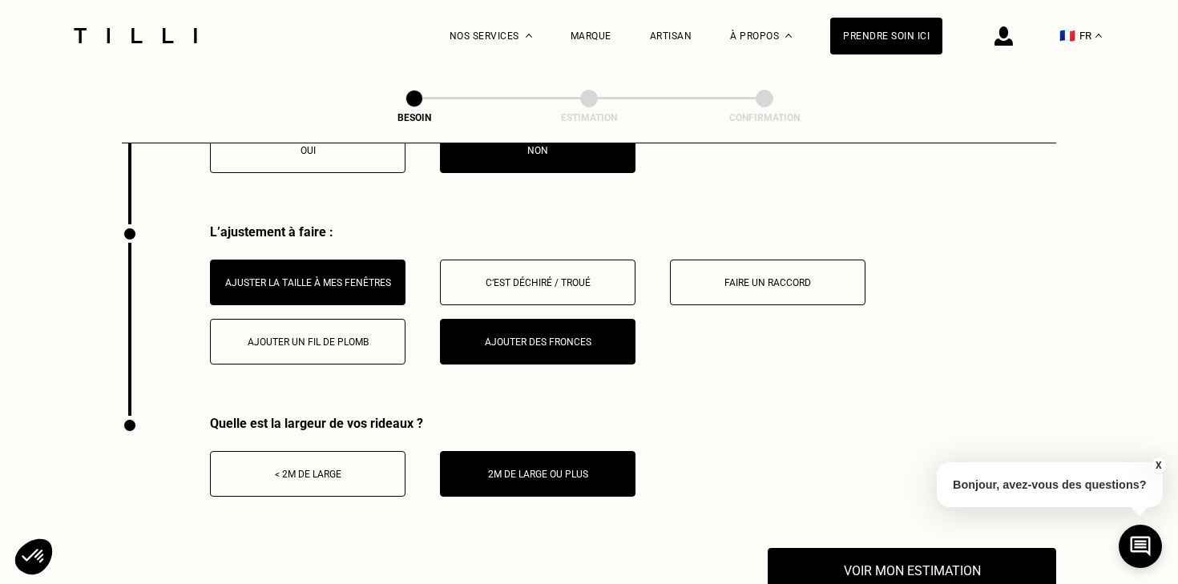
click at [478, 319] on button "Ajouter des fronces" at bounding box center [538, 342] width 196 height 46
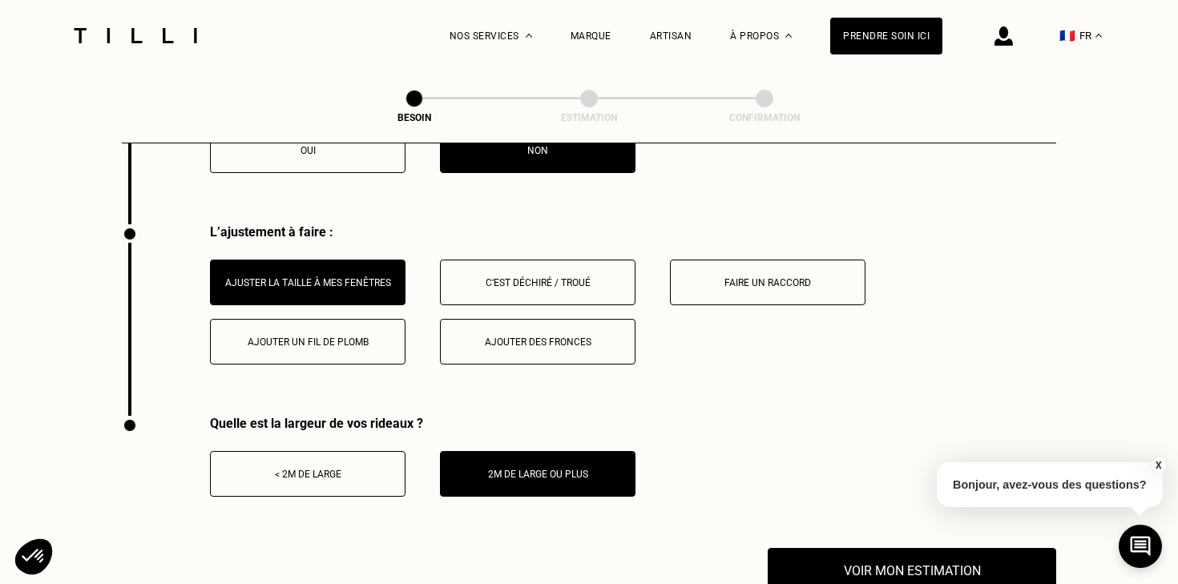
click at [342, 319] on button "Ajouter un fil de plomb" at bounding box center [308, 342] width 196 height 46
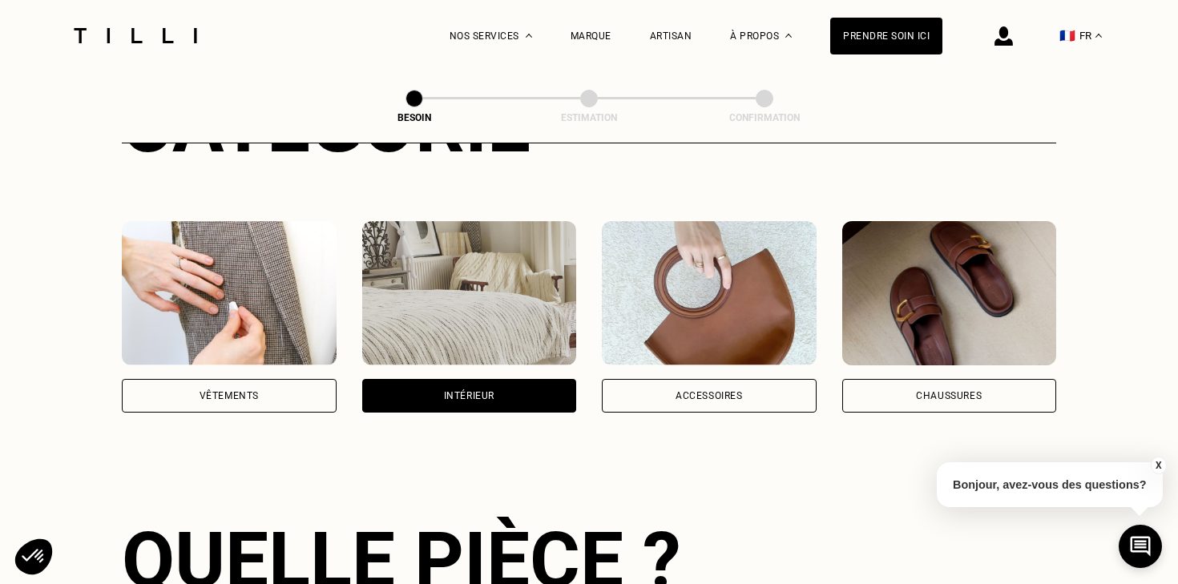
scroll to position [0, 0]
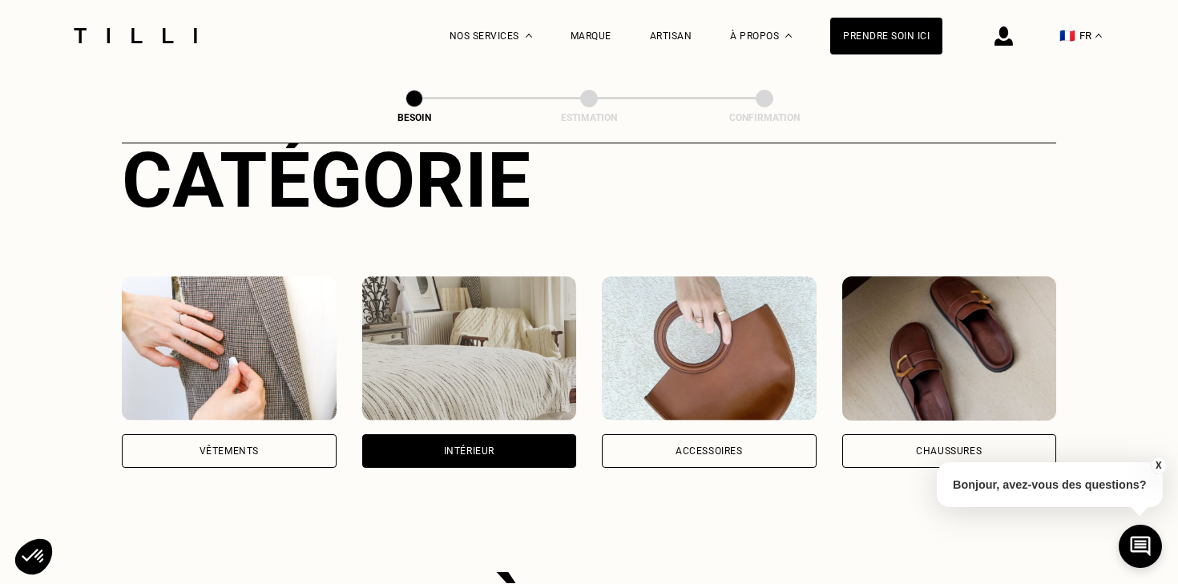
click at [709, 315] on img at bounding box center [709, 348] width 215 height 144
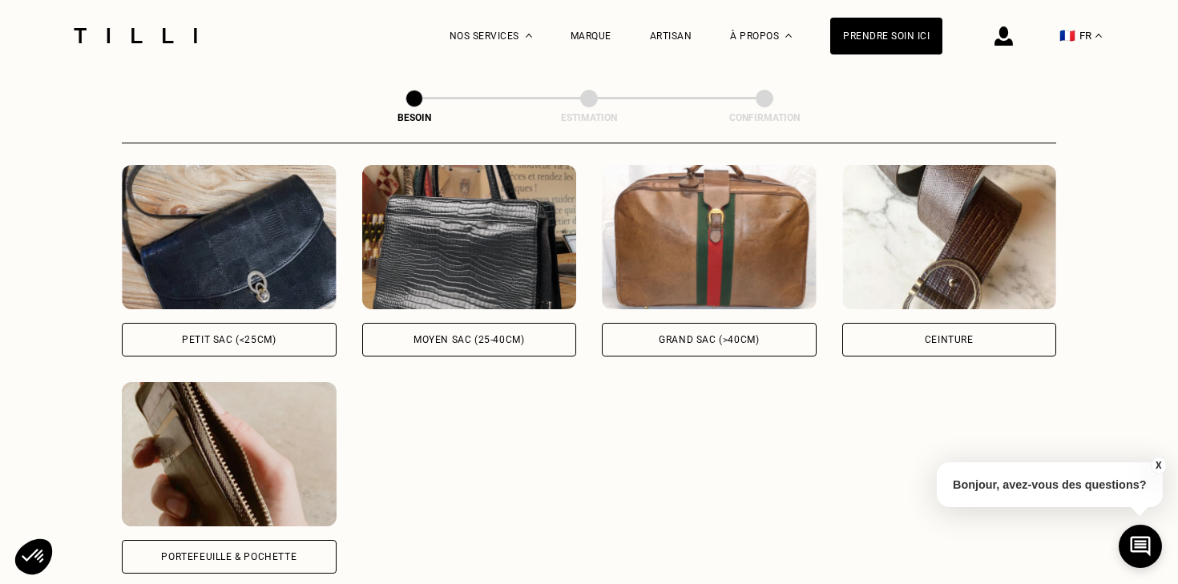
scroll to position [745, 0]
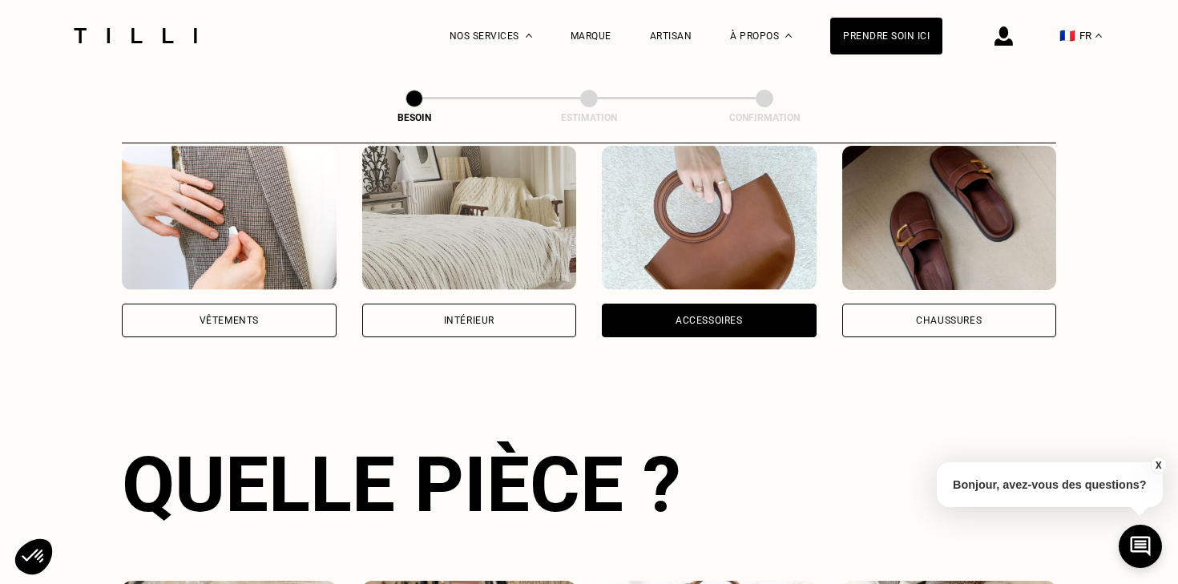
click at [941, 217] on img at bounding box center [949, 218] width 215 height 144
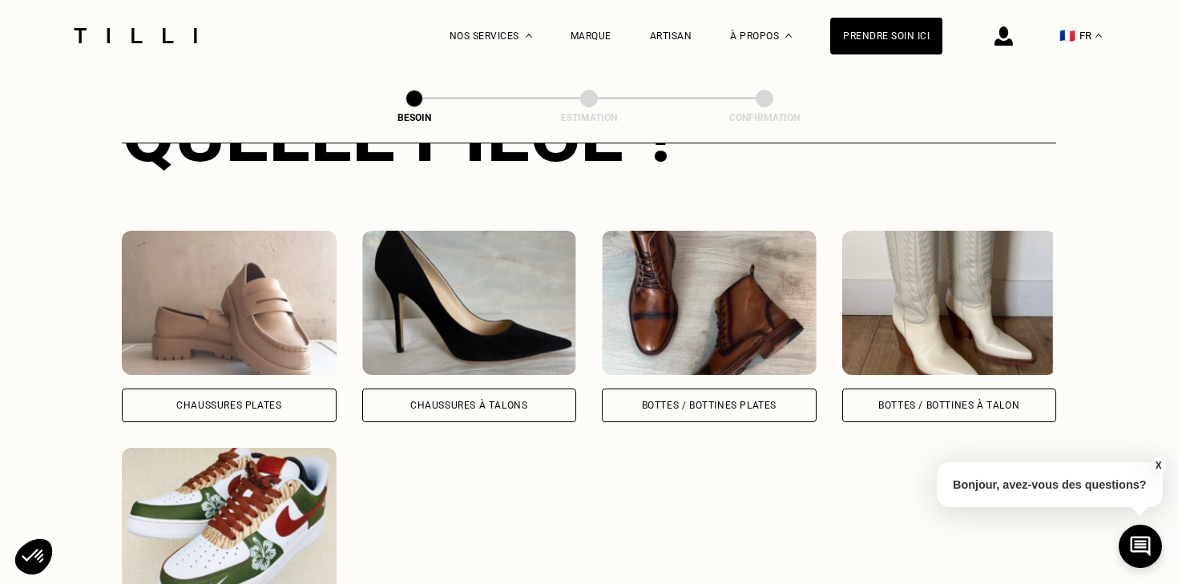
scroll to position [684, 0]
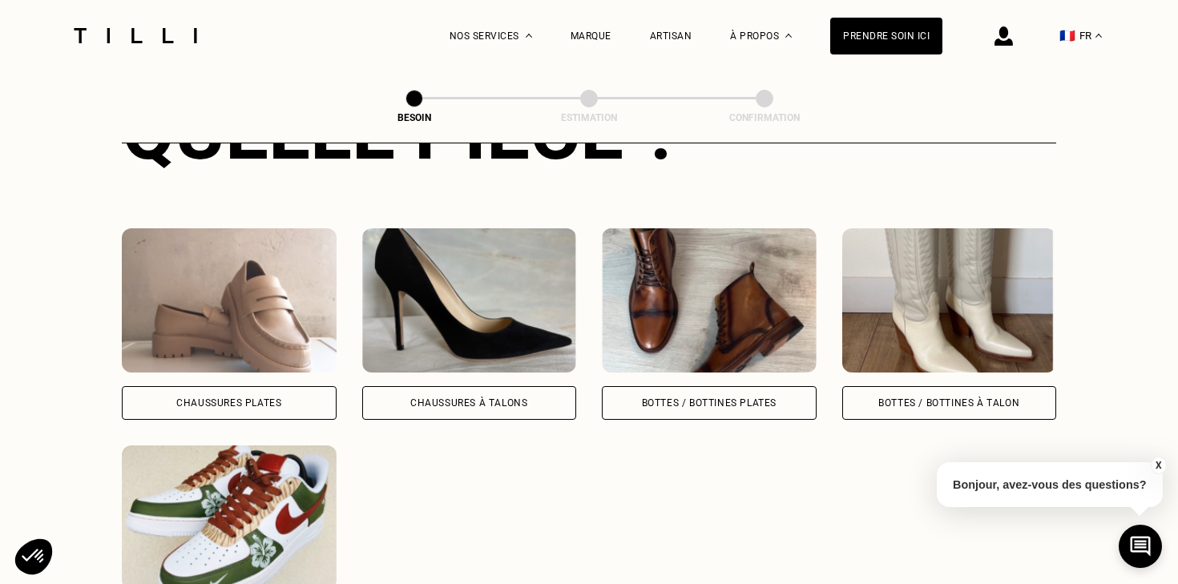
click at [670, 398] on div "Bottes / Bottines plates" at bounding box center [709, 403] width 135 height 10
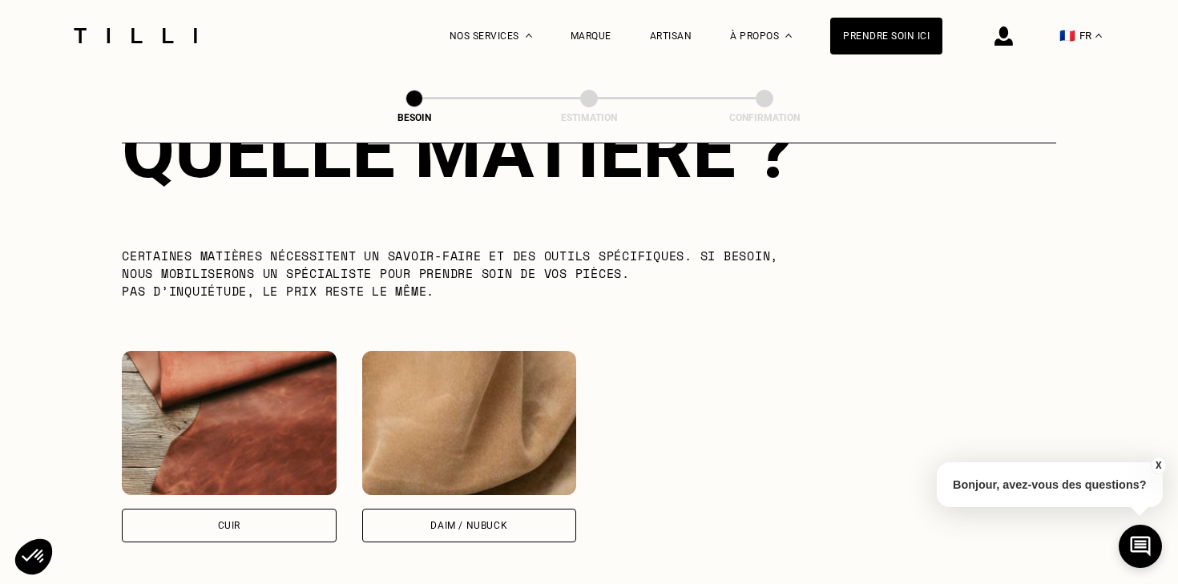
scroll to position [1330, 0]
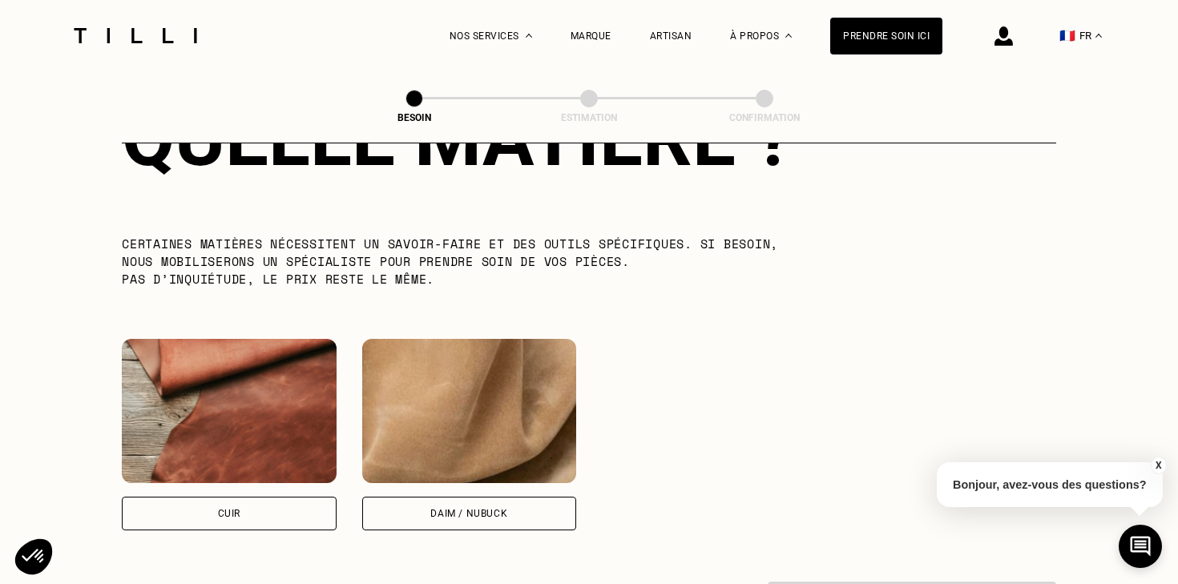
click at [302, 455] on img at bounding box center [229, 411] width 215 height 144
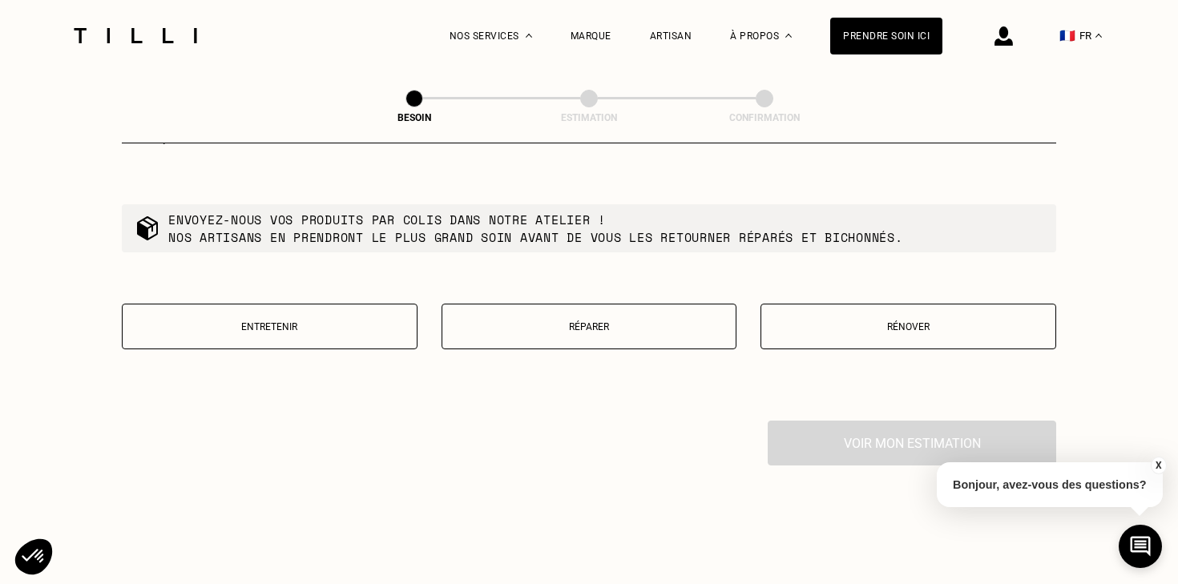
scroll to position [1936, 0]
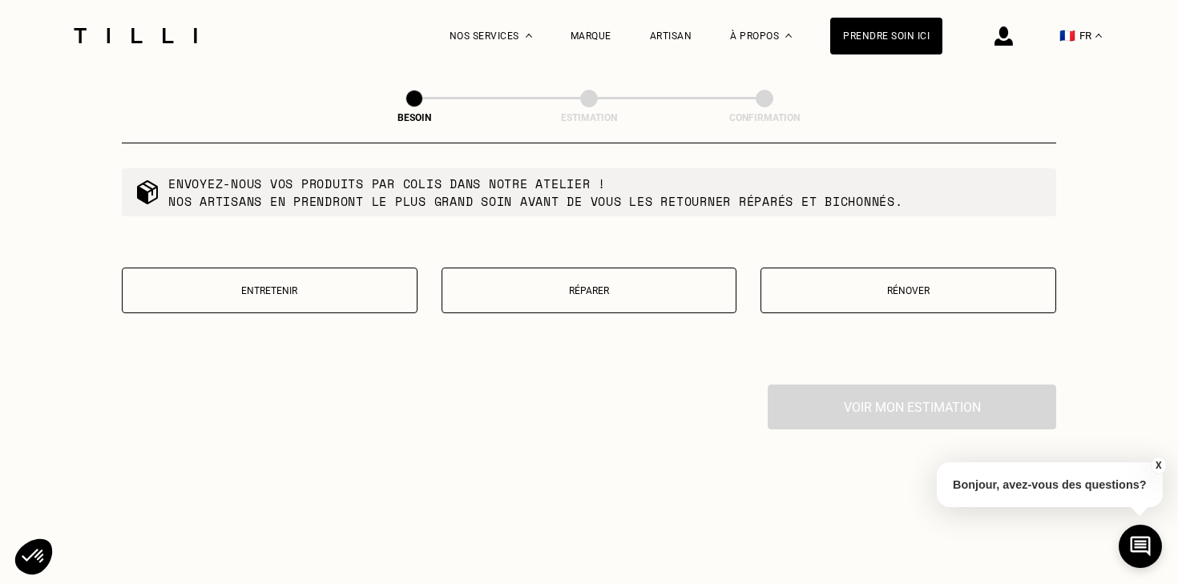
click at [897, 287] on button "Rénover" at bounding box center [908, 291] width 296 height 46
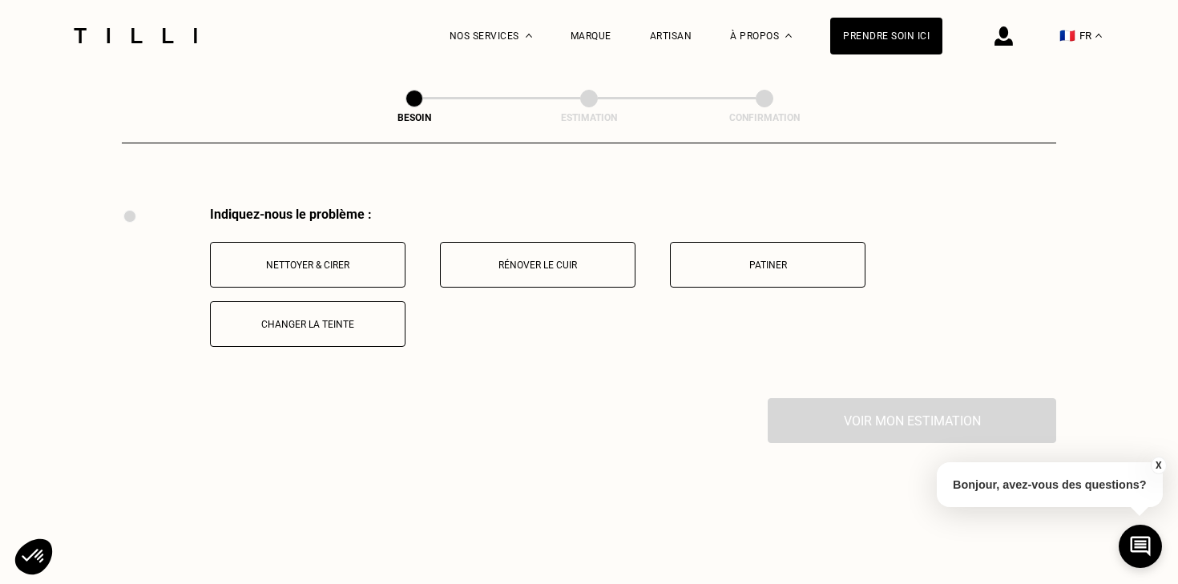
scroll to position [2125, 0]
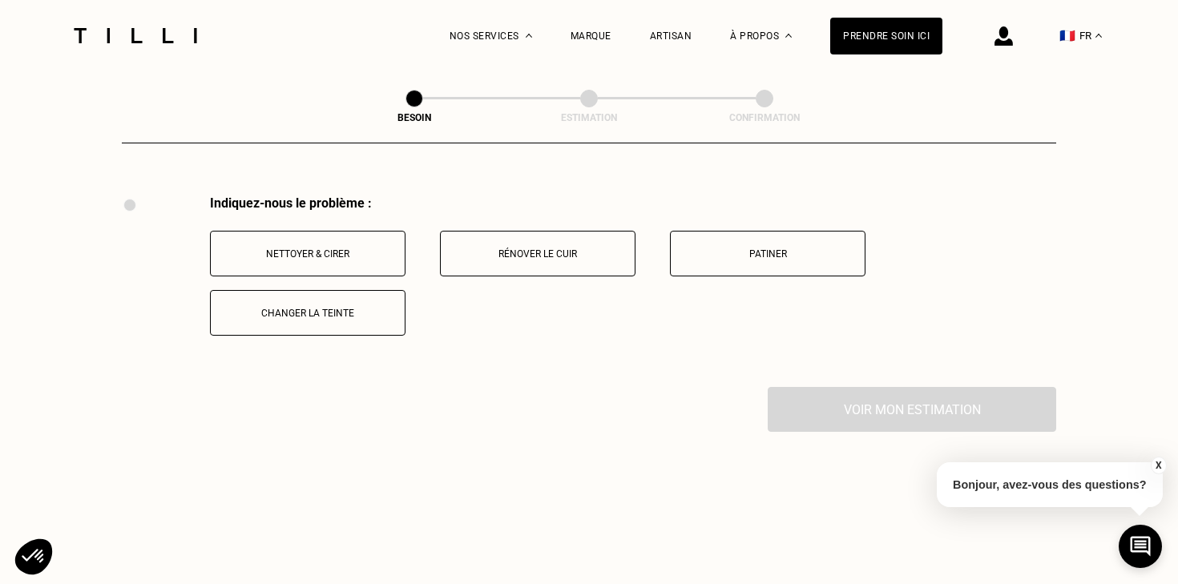
click at [514, 247] on button "Rénover le cuir" at bounding box center [538, 254] width 196 height 46
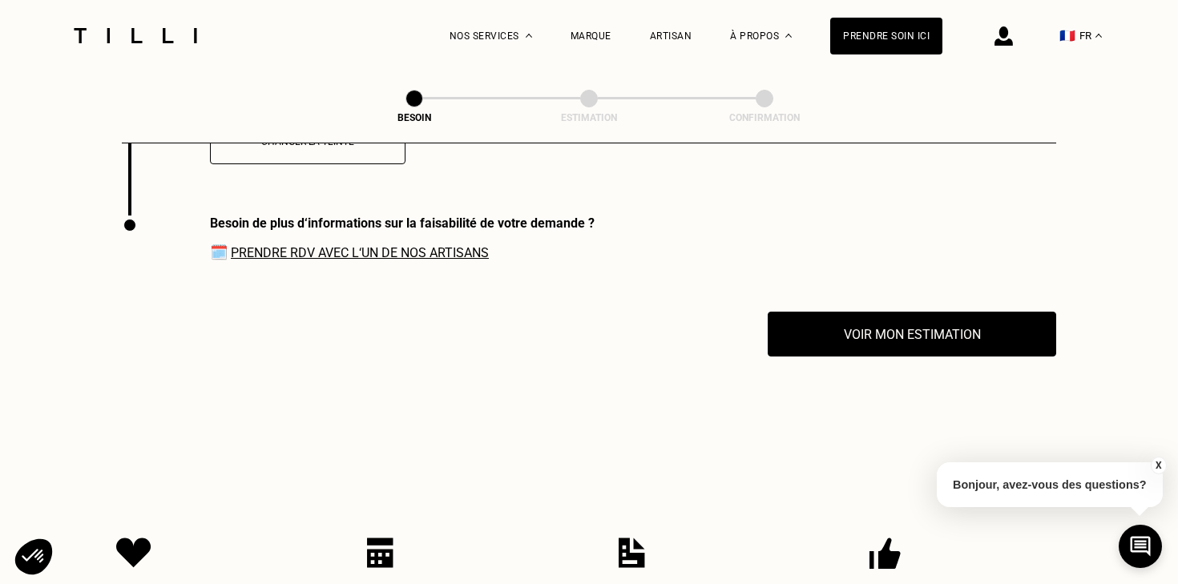
scroll to position [2317, 0]
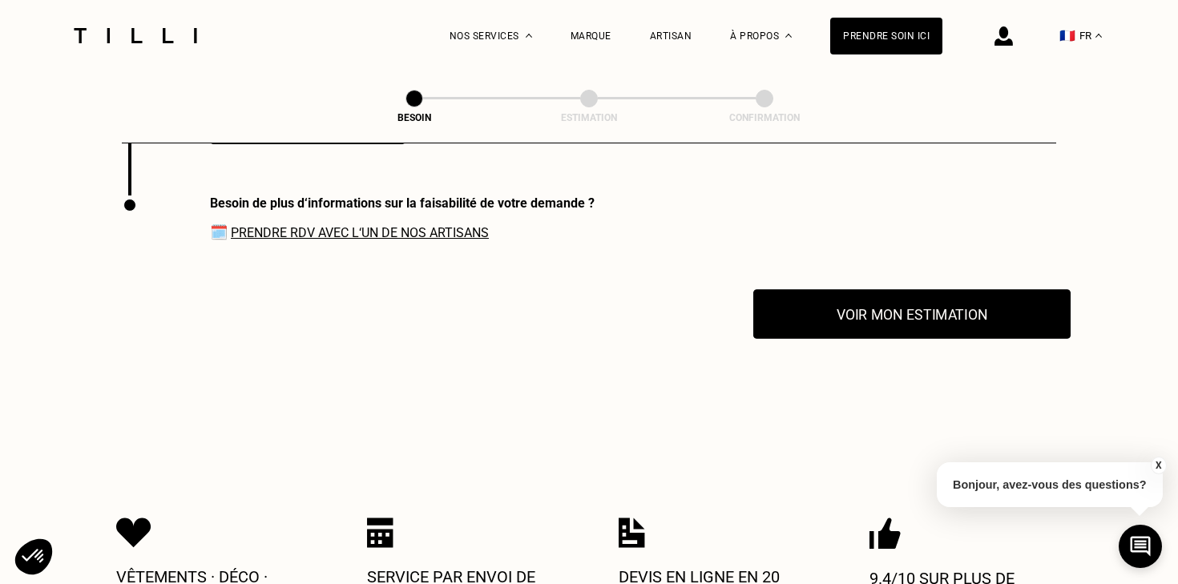
click at [921, 317] on button "Voir mon estimation" at bounding box center [911, 314] width 317 height 50
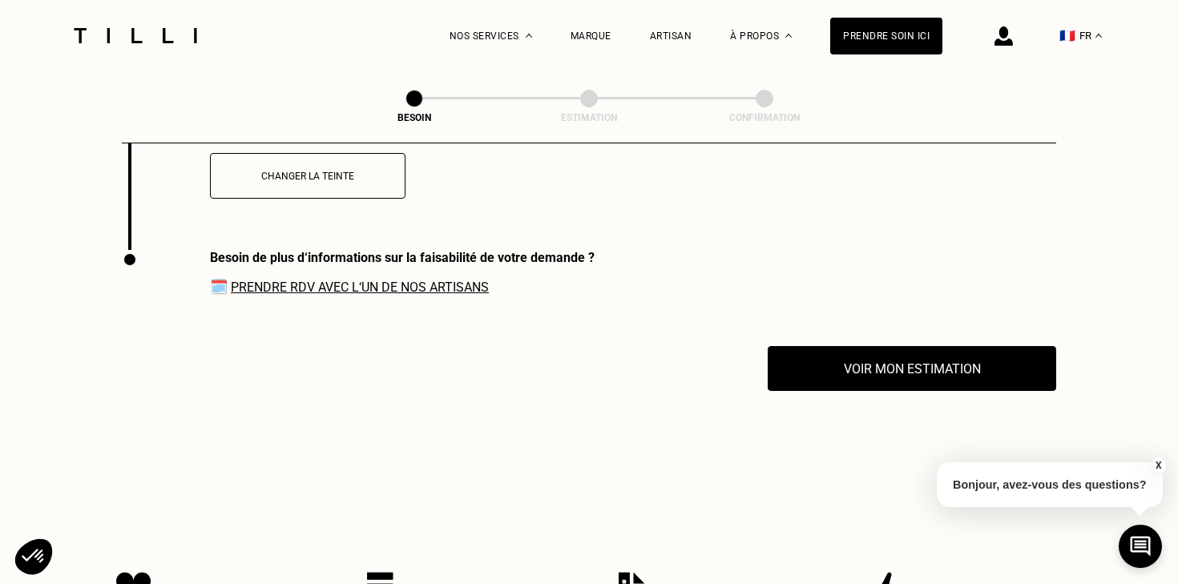
scroll to position [2260, 0]
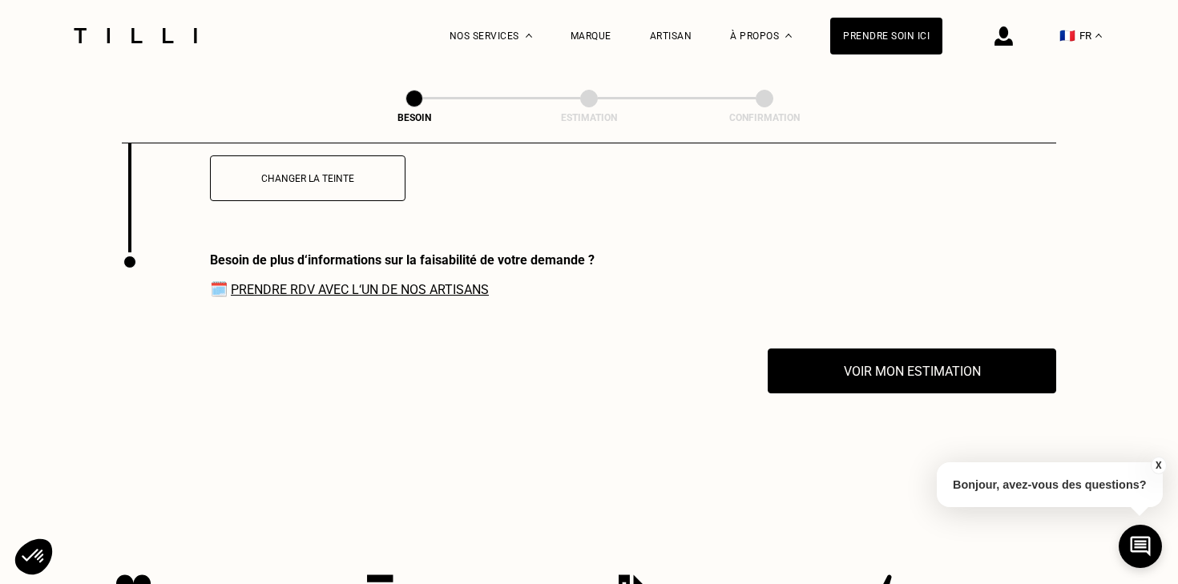
click at [421, 288] on div "Besoin de plus d‘informations sur la faisabilité de votre demande ? 🗓️ Prendre …" at bounding box center [358, 300] width 473 height 96
click at [413, 263] on div "Besoin de plus d‘informations sur la faisabilité de votre demande ? 🗓️ Prendre …" at bounding box center [402, 274] width 385 height 45
click at [413, 282] on link "Prendre RDV avec l‘un de nos artisans" at bounding box center [360, 289] width 258 height 15
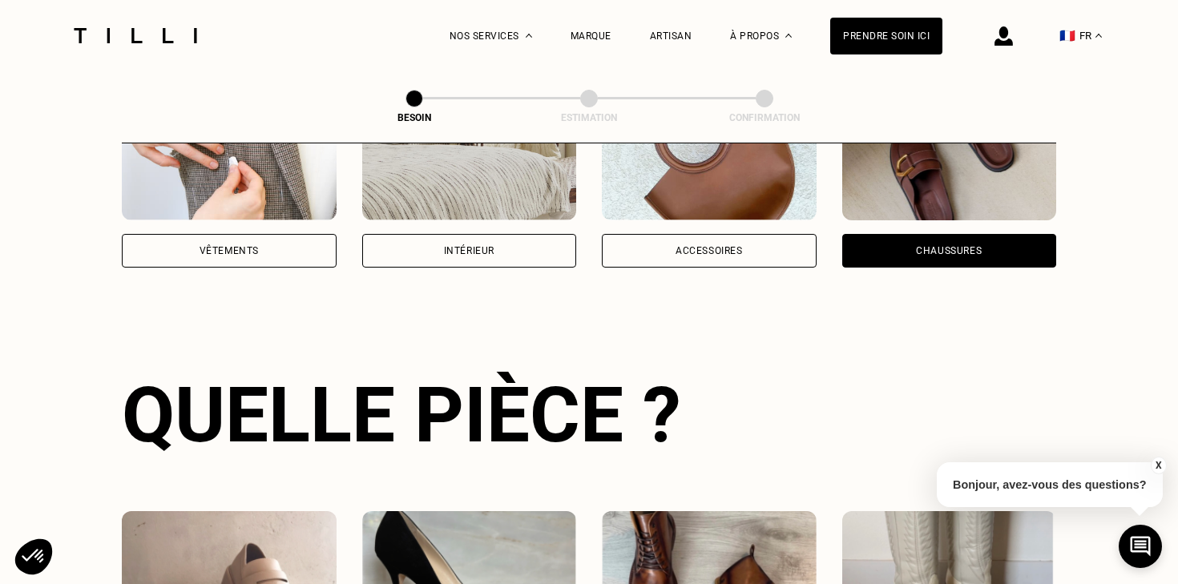
scroll to position [0, 0]
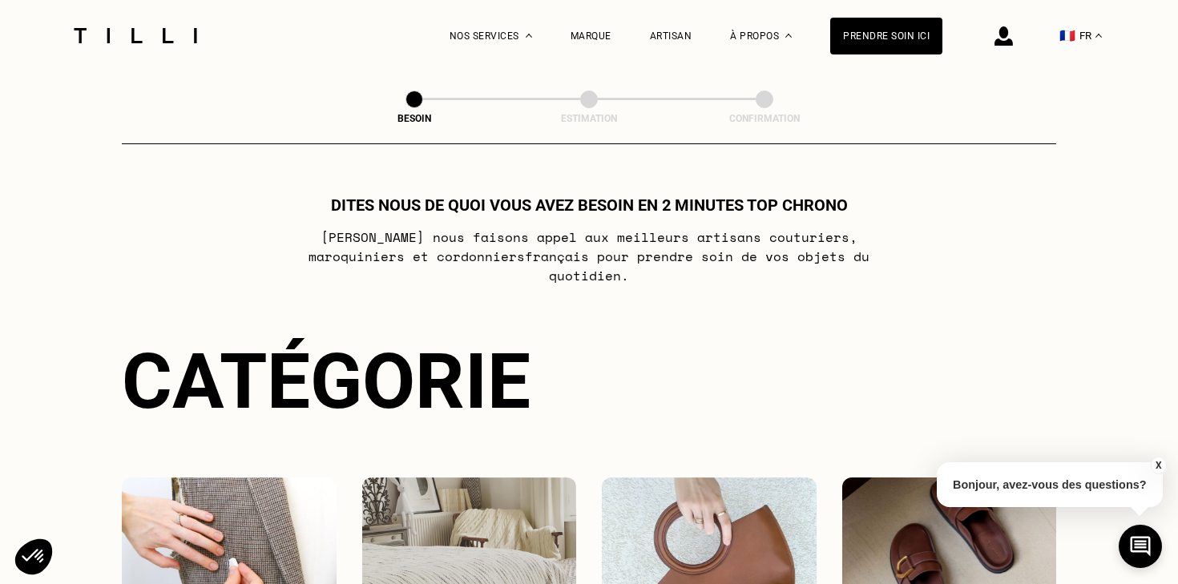
click at [125, 51] on div at bounding box center [135, 35] width 135 height 71
click at [125, 42] on img at bounding box center [135, 35] width 135 height 15
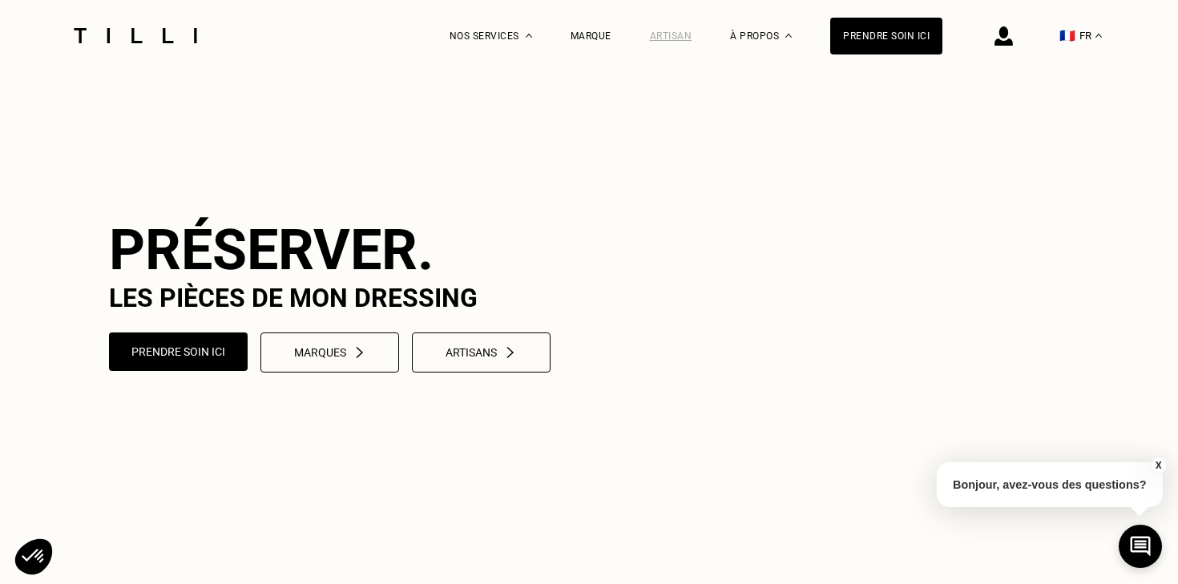
click at [683, 35] on div "Artisan" at bounding box center [671, 35] width 42 height 11
